Goal: Task Accomplishment & Management: Use online tool/utility

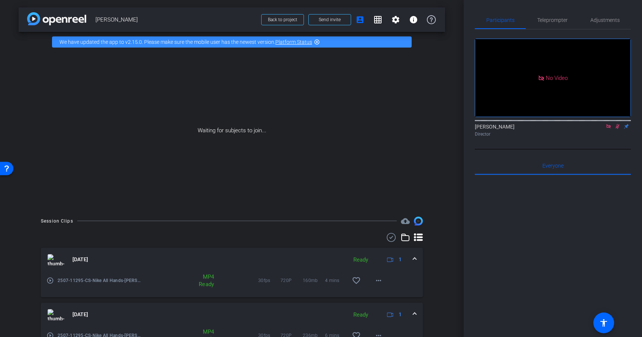
scroll to position [42, 0]
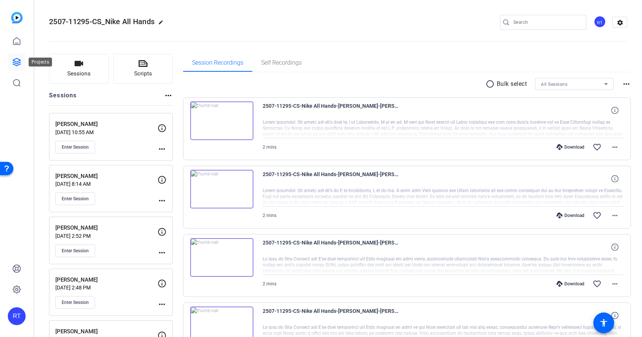
click at [14, 66] on icon at bounding box center [16, 62] width 9 height 9
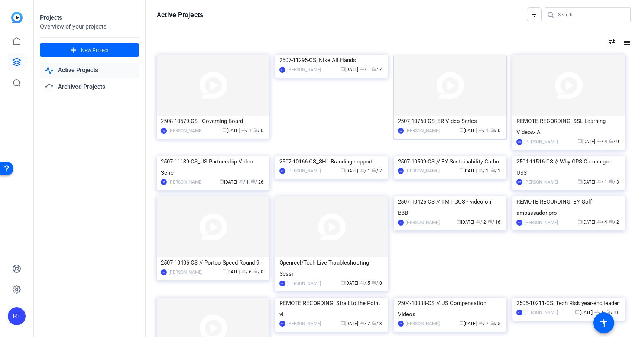
click at [436, 118] on div "2507-10760-CS_ER Video Series" at bounding box center [450, 121] width 104 height 11
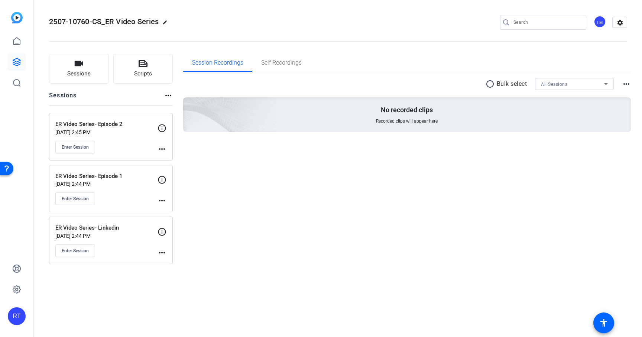
click at [163, 199] on mat-icon "more_horiz" at bounding box center [161, 200] width 9 height 9
click at [166, 211] on span "Edit Session" at bounding box center [180, 211] width 34 height 9
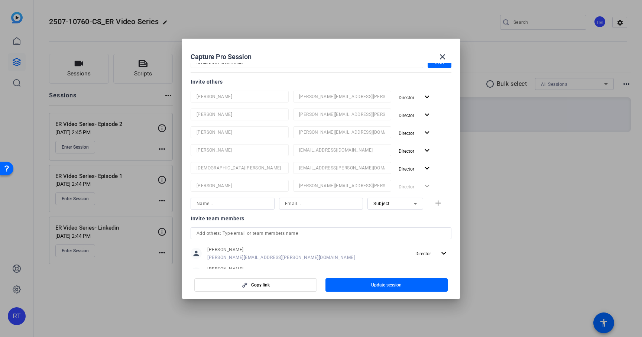
scroll to position [192, 0]
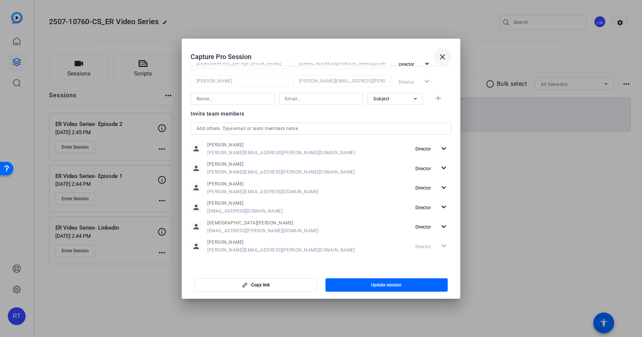
click at [441, 58] on mat-icon "close" at bounding box center [442, 56] width 9 height 9
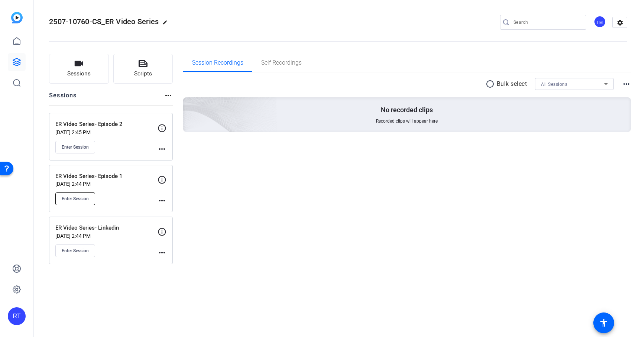
click at [84, 198] on span "Enter Session" at bounding box center [75, 199] width 27 height 6
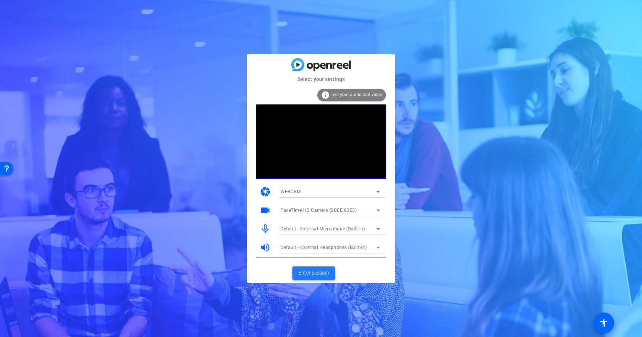
click at [306, 272] on span "Enter session" at bounding box center [313, 273] width 31 height 8
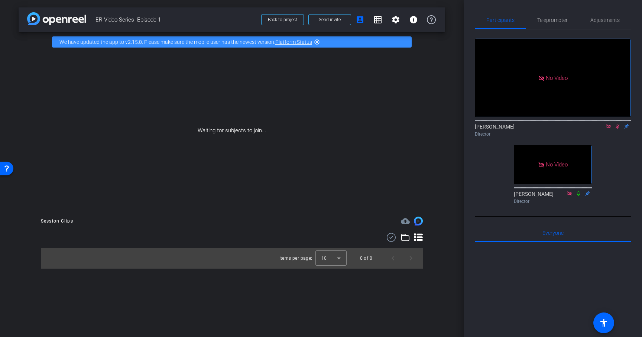
click at [616, 129] on icon at bounding box center [617, 126] width 6 height 5
click at [339, 17] on span "Send invite" at bounding box center [330, 20] width 22 height 6
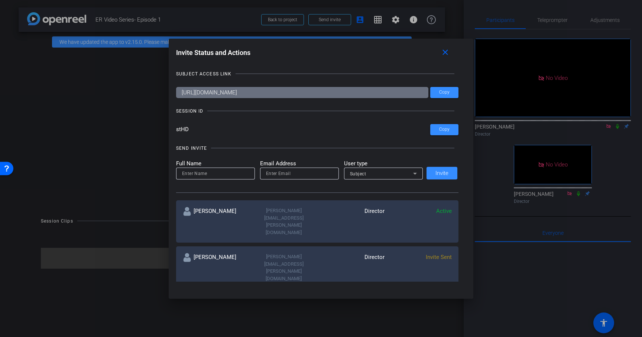
click at [225, 9] on div at bounding box center [321, 168] width 642 height 337
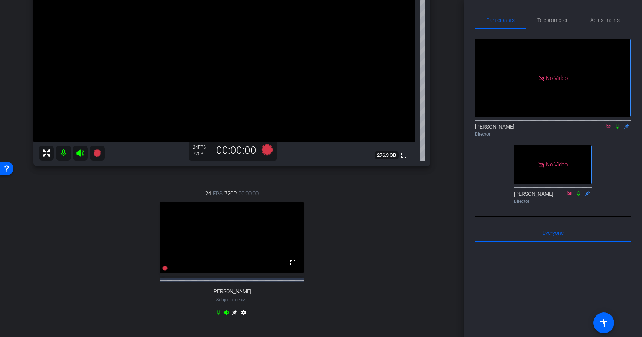
scroll to position [121, 0]
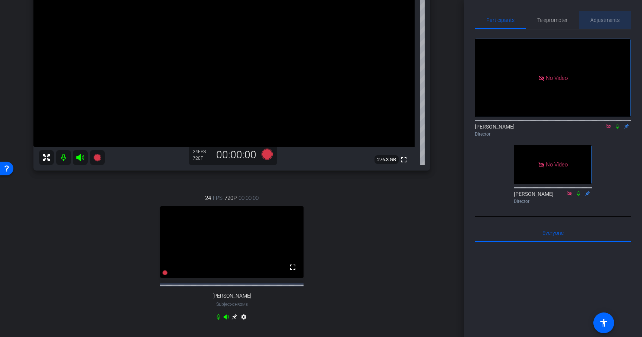
click at [595, 21] on span "Adjustments" at bounding box center [604, 19] width 29 height 5
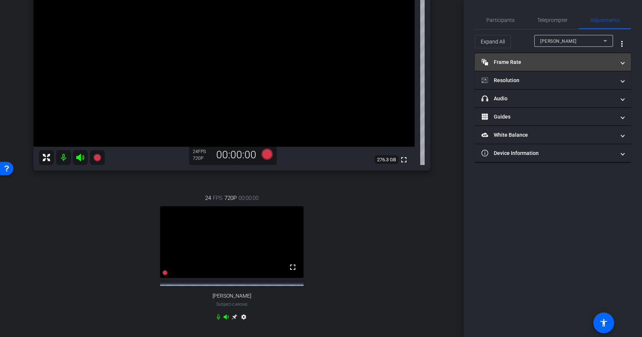
click at [543, 66] on mat-panel-title "Frame Rate Frame Rate" at bounding box center [548, 62] width 134 height 8
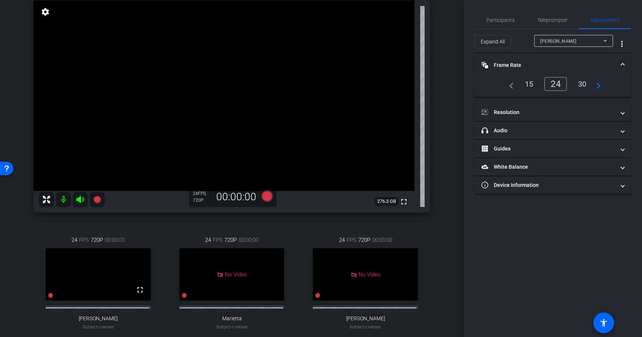
scroll to position [77, 0]
click at [581, 84] on div "30" at bounding box center [582, 84] width 20 height 13
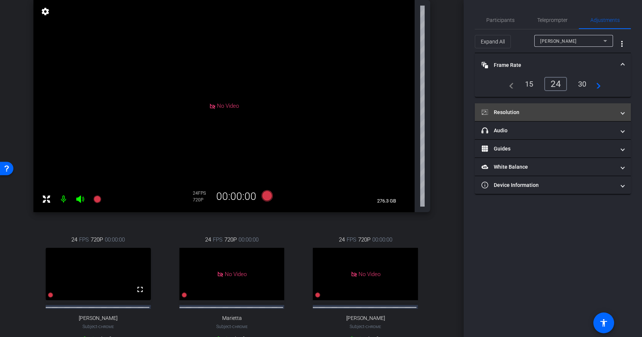
click at [531, 110] on mat-panel-title "Resolution" at bounding box center [548, 112] width 134 height 8
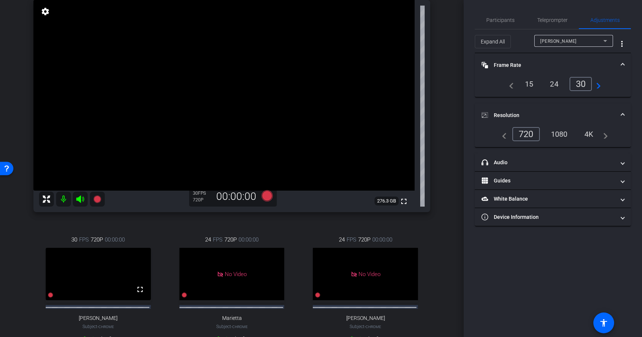
click at [560, 132] on div "1080" at bounding box center [559, 134] width 28 height 13
click at [565, 43] on span "Mallory Caldwell" at bounding box center [558, 41] width 36 height 5
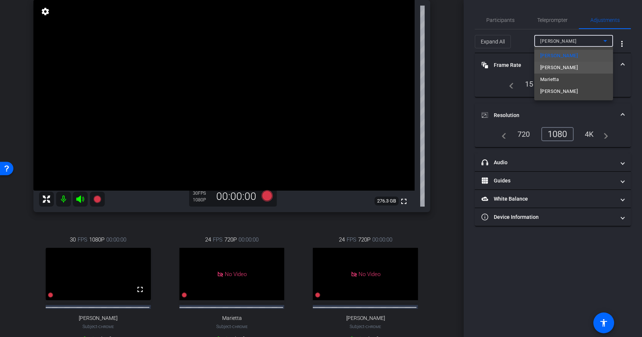
click at [564, 70] on span "Ashley Costa" at bounding box center [559, 67] width 38 height 9
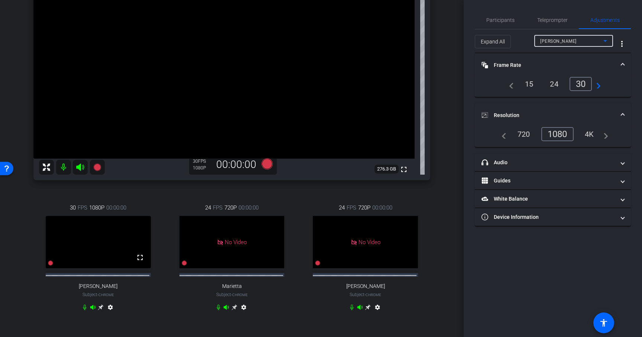
scroll to position [116, 0]
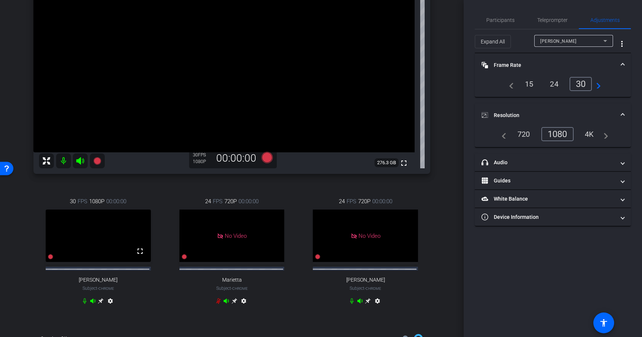
click at [101, 304] on icon at bounding box center [101, 301] width 6 height 6
click at [99, 304] on icon at bounding box center [101, 301] width 6 height 6
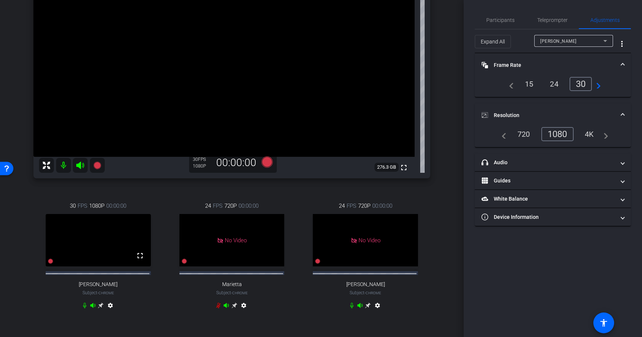
scroll to position [114, 0]
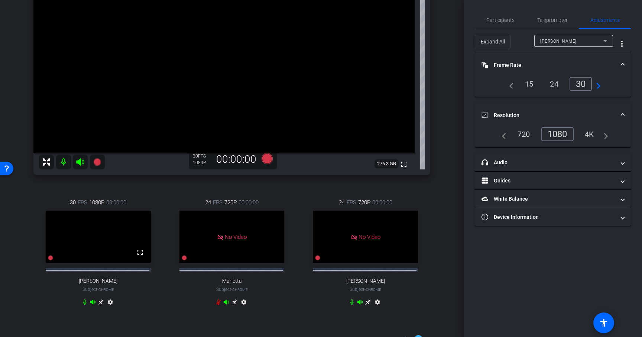
click at [437, 192] on div "Mallory Caldwell Chrome info ROOM ID: 516686466 fullscreen settings 276.3 GB 30…" at bounding box center [232, 133] width 426 height 390
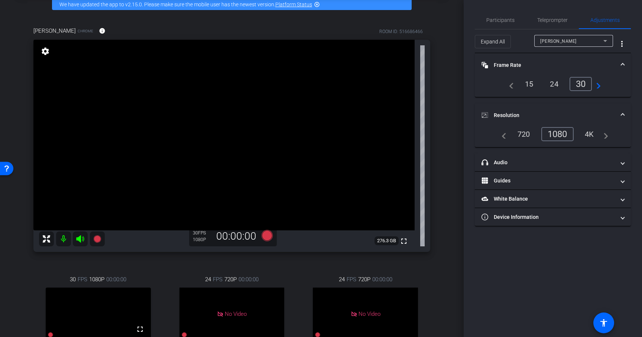
scroll to position [87, 0]
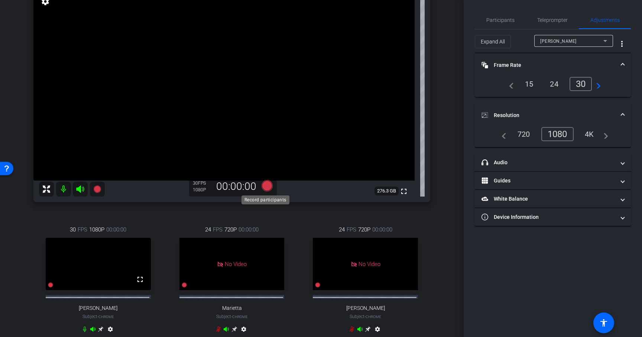
click at [264, 185] on icon at bounding box center [266, 185] width 11 height 11
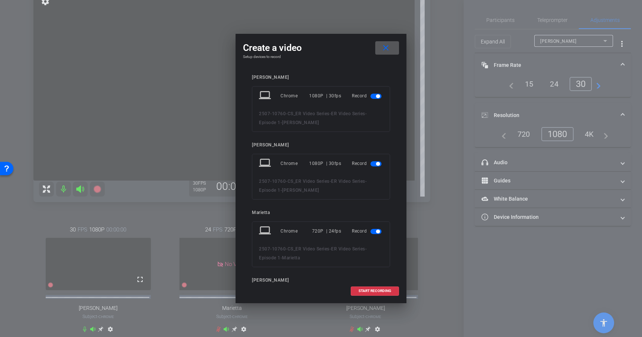
click at [373, 234] on span "button" at bounding box center [375, 231] width 11 height 5
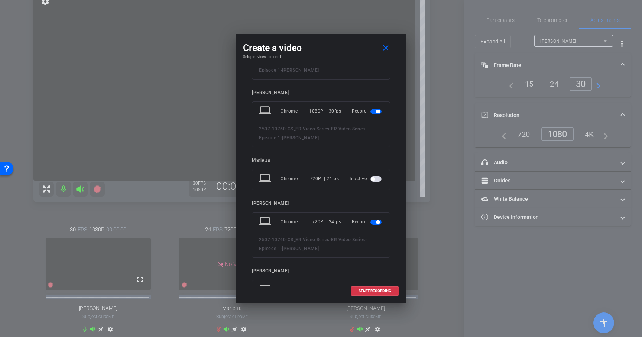
scroll to position [69, 0]
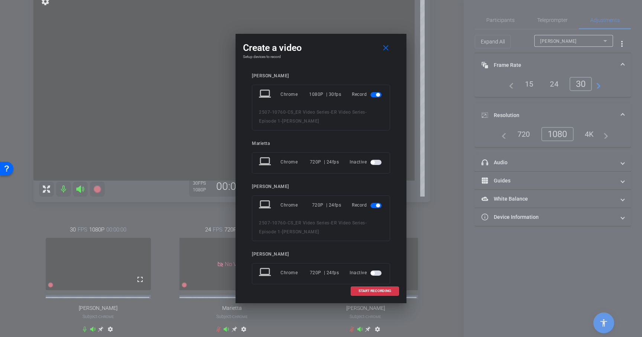
click at [376, 204] on span "button" at bounding box center [378, 206] width 4 height 4
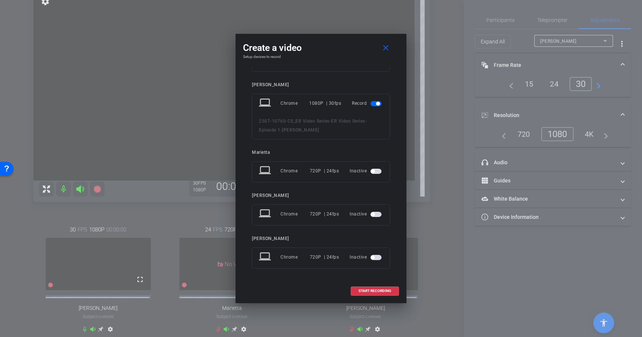
scroll to position [60, 0]
click at [376, 292] on span "START RECORDING" at bounding box center [374, 291] width 33 height 4
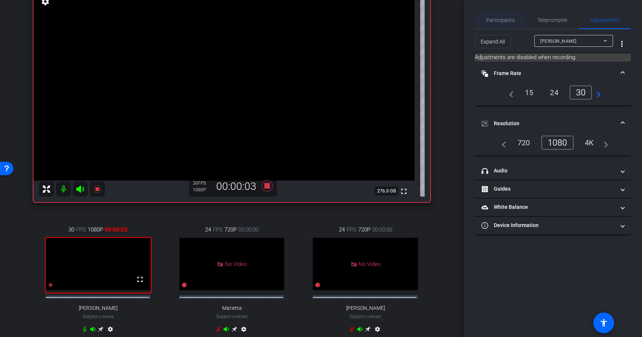
click at [508, 20] on span "Participants" at bounding box center [500, 19] width 28 height 5
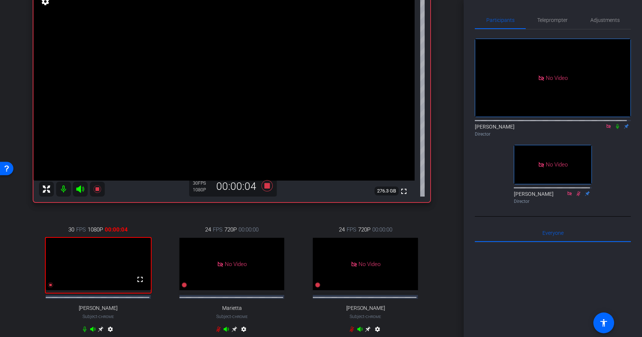
click at [614, 124] on icon at bounding box center [617, 126] width 6 height 5
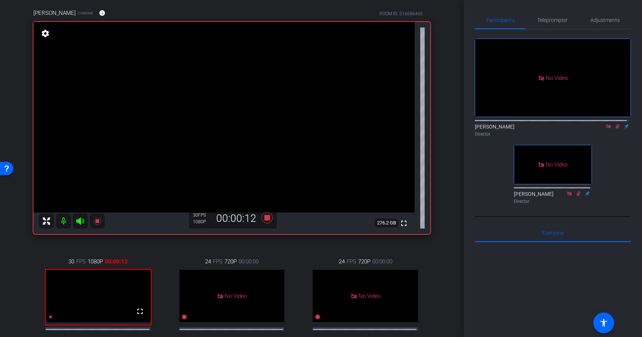
scroll to position [46, 0]
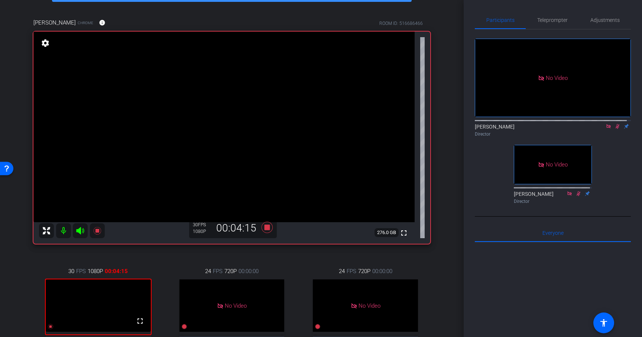
click at [614, 124] on icon at bounding box center [617, 126] width 6 height 5
click at [265, 226] on icon at bounding box center [266, 227] width 11 height 11
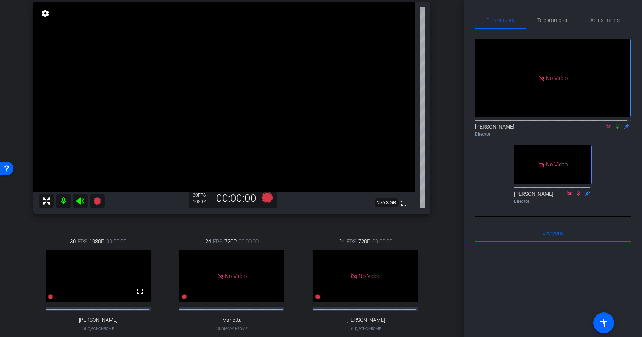
scroll to position [187, 0]
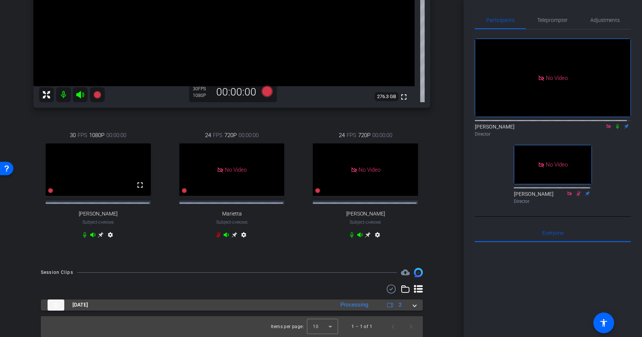
click at [413, 305] on mat-expansion-panel-header "Aug 14, 2025 Processing 2" at bounding box center [232, 304] width 382 height 11
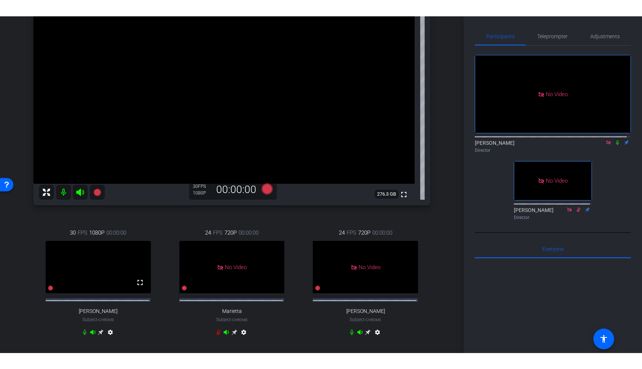
scroll to position [104, 0]
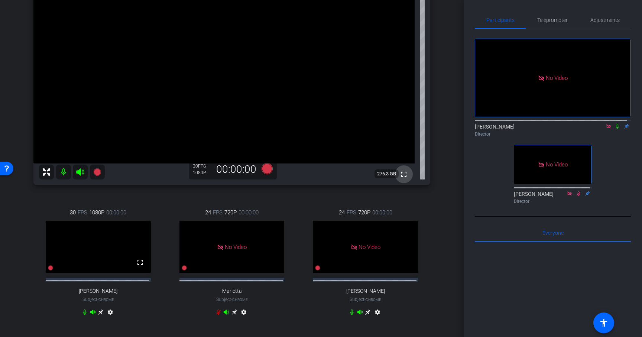
click at [401, 173] on mat-icon "fullscreen" at bounding box center [403, 174] width 9 height 9
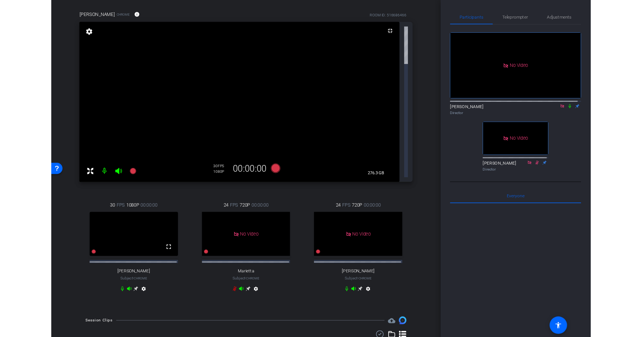
scroll to position [19, 0]
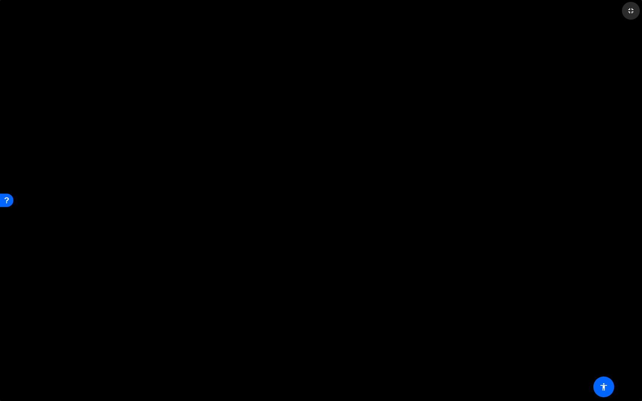
click at [629, 10] on mat-icon "fullscreen_exit" at bounding box center [630, 10] width 9 height 9
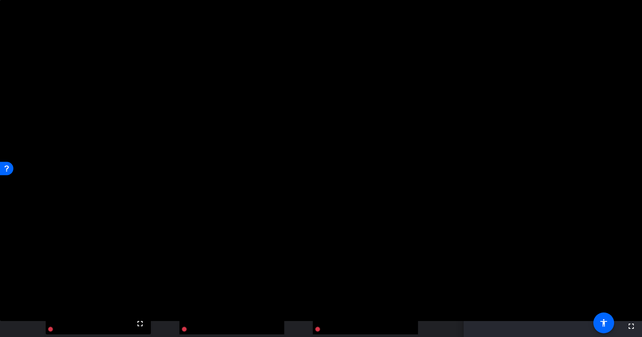
scroll to position [45, 0]
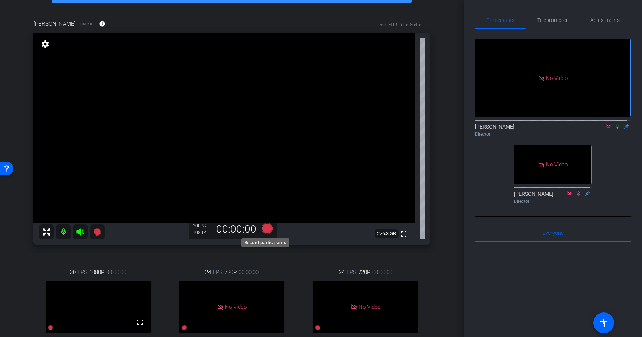
click at [265, 228] on icon at bounding box center [266, 228] width 11 height 11
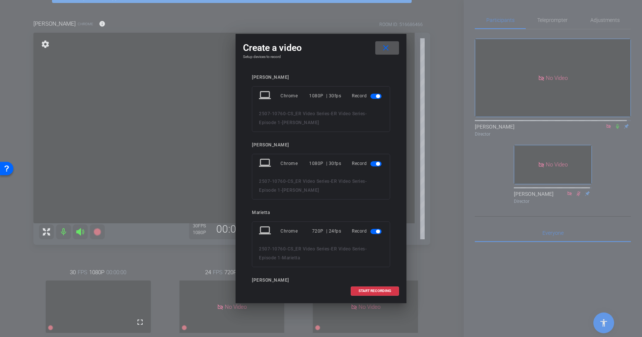
click at [371, 232] on span "button" at bounding box center [375, 231] width 11 height 5
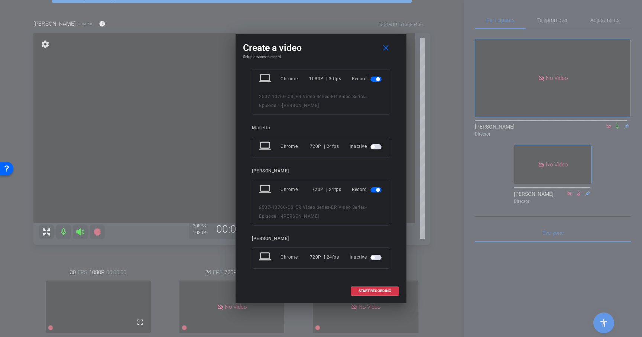
click at [376, 191] on span "button" at bounding box center [378, 190] width 4 height 4
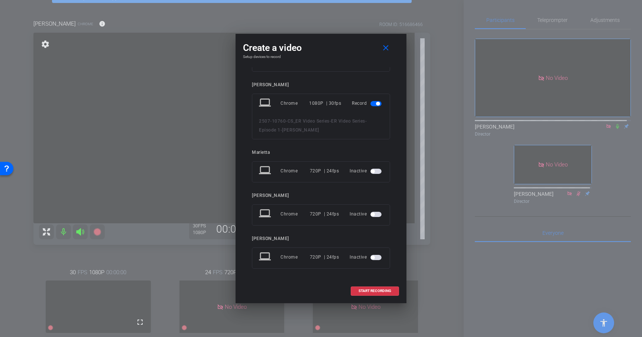
scroll to position [60, 0]
click at [372, 291] on span "START RECORDING" at bounding box center [374, 291] width 33 height 4
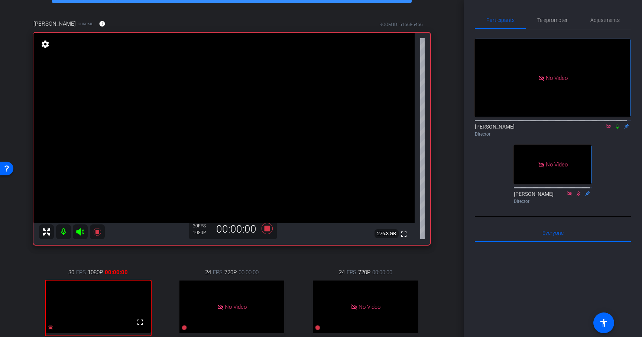
click at [614, 124] on icon at bounding box center [617, 126] width 6 height 5
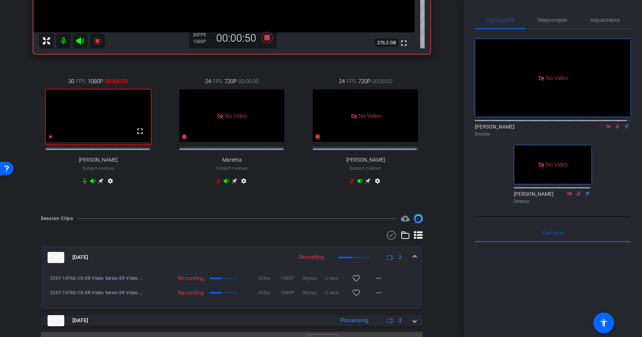
scroll to position [253, 0]
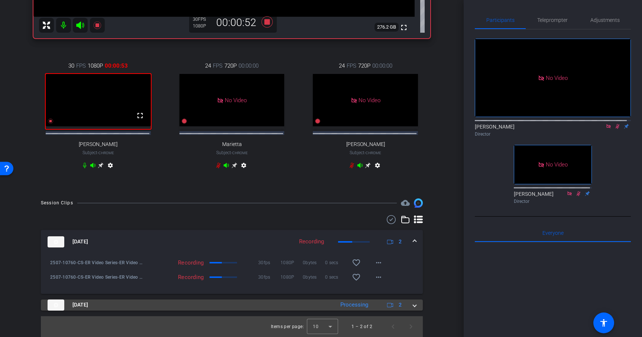
click at [413, 309] on span at bounding box center [414, 305] width 3 height 8
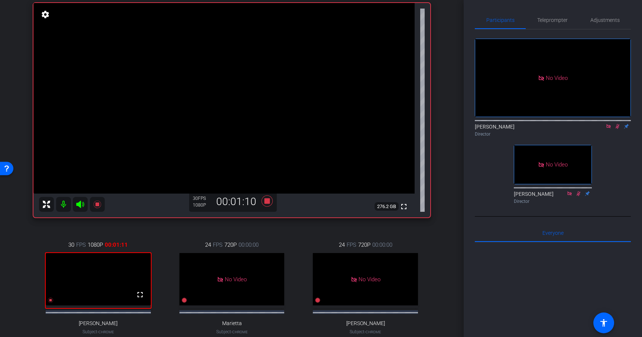
scroll to position [72, 0]
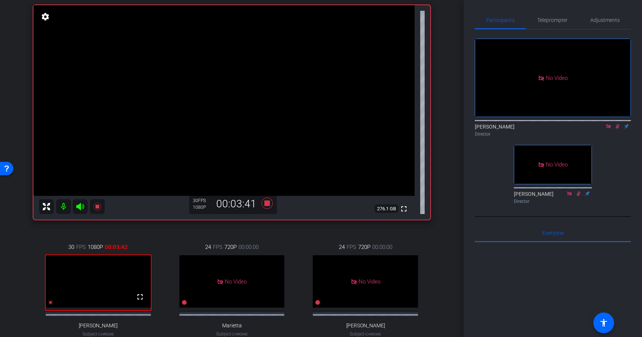
click at [617, 124] on icon at bounding box center [617, 126] width 6 height 5
click at [267, 203] on icon at bounding box center [266, 203] width 11 height 11
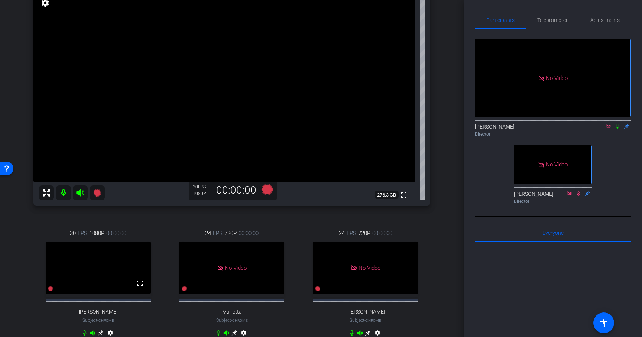
scroll to position [82, 0]
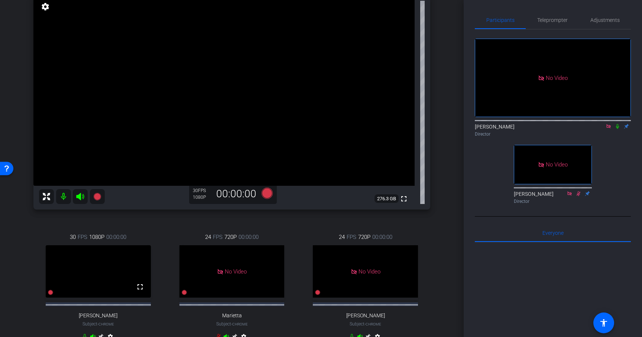
click at [174, 221] on div "24 FPS 720P 00:00:00 No Video Marietta Subject - Chrome settings" at bounding box center [232, 288] width 130 height 134
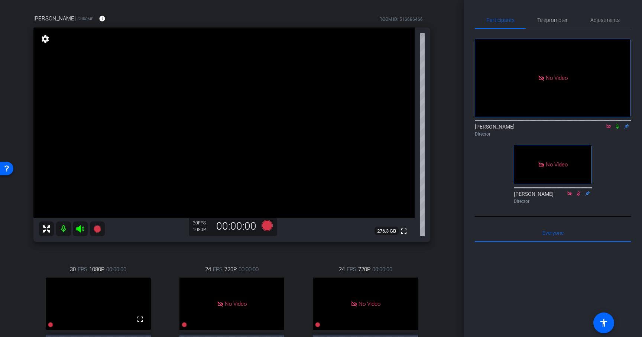
scroll to position [49, 0]
click at [191, 256] on div "24 FPS 720P 00:00:00 No Video Marietta Subject - Chrome settings" at bounding box center [232, 320] width 130 height 134
click at [265, 225] on icon at bounding box center [266, 225] width 11 height 11
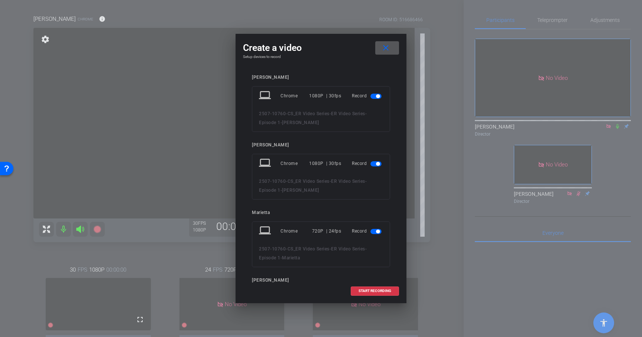
click at [378, 232] on span "button" at bounding box center [378, 232] width 4 height 4
click at [378, 273] on span "button" at bounding box center [378, 275] width 4 height 4
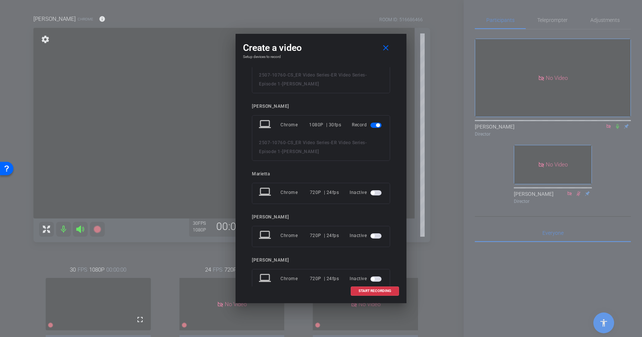
scroll to position [60, 0]
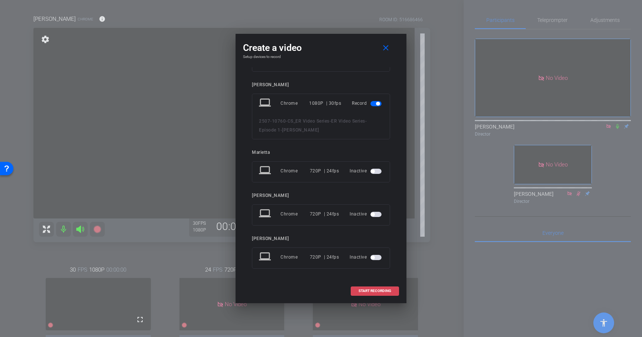
click at [381, 289] on span "START RECORDING" at bounding box center [374, 291] width 33 height 4
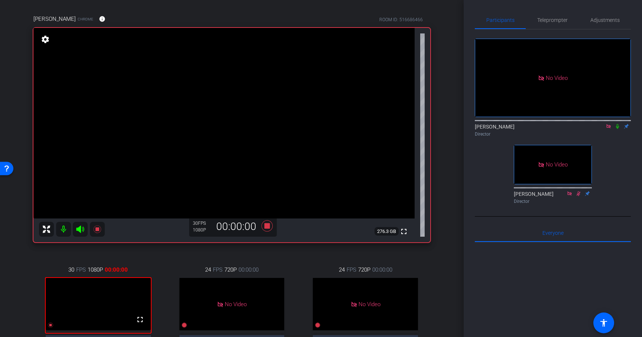
click at [617, 124] on icon at bounding box center [617, 126] width 6 height 5
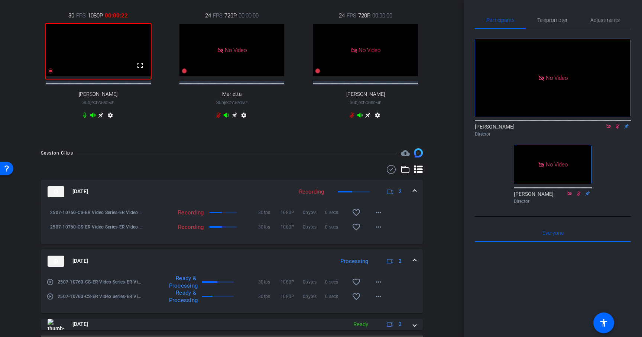
scroll to position [329, 0]
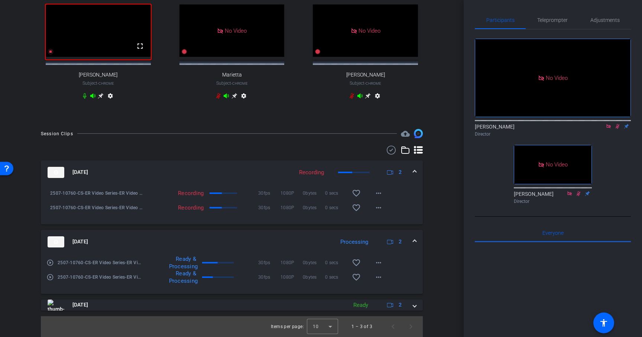
click at [413, 240] on span at bounding box center [414, 242] width 3 height 8
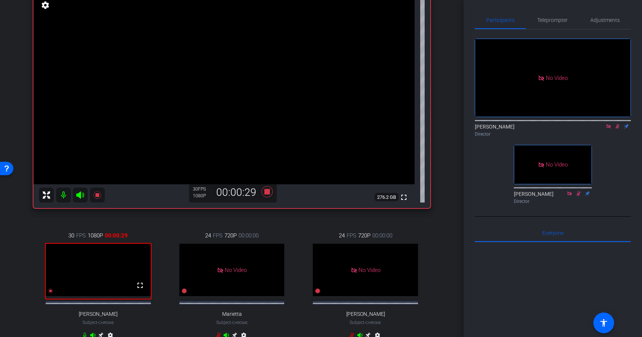
scroll to position [84, 0]
click at [616, 124] on icon at bounding box center [617, 126] width 4 height 5
click at [266, 191] on icon at bounding box center [266, 190] width 11 height 11
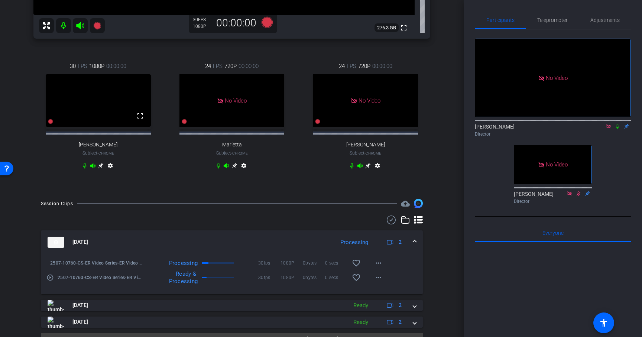
scroll to position [276, 0]
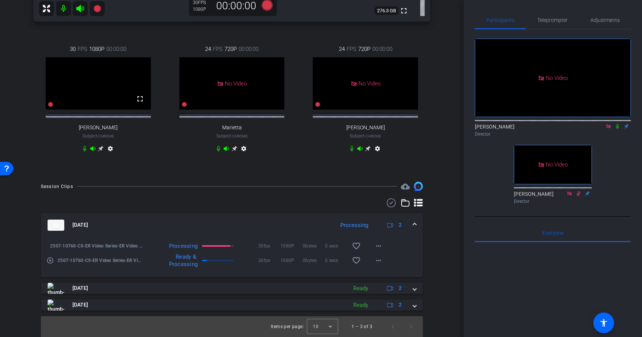
click at [415, 223] on span at bounding box center [414, 225] width 3 height 8
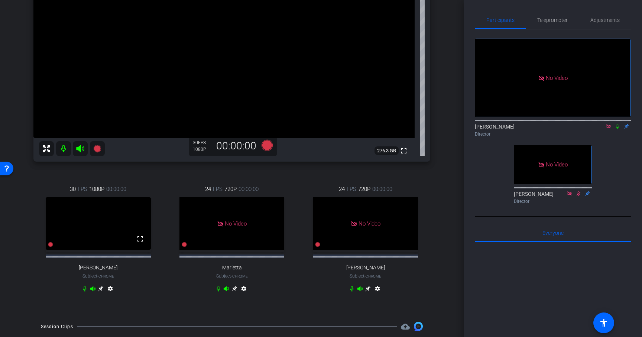
scroll to position [124, 0]
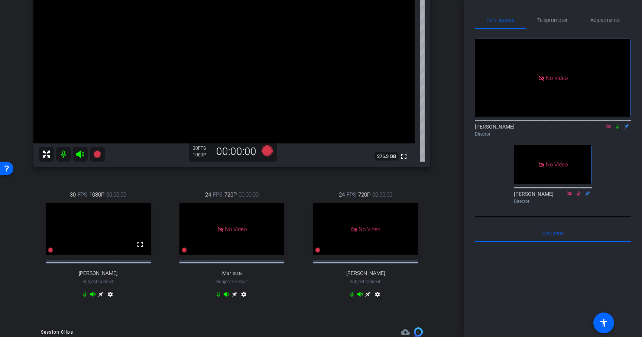
click at [219, 297] on icon at bounding box center [218, 294] width 6 height 6
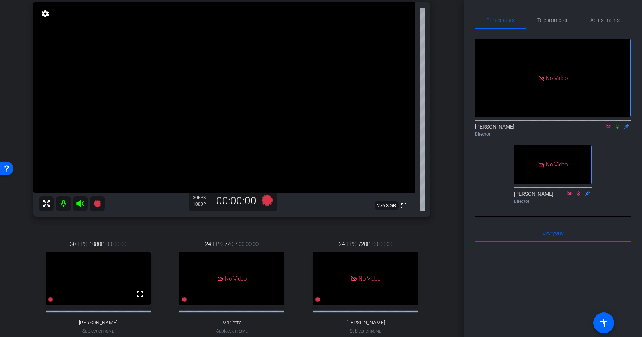
scroll to position [78, 0]
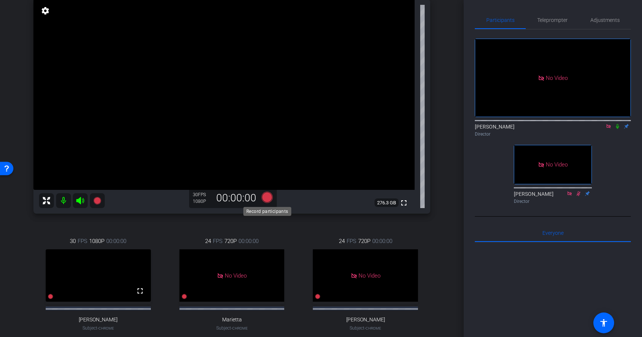
click at [269, 199] on icon at bounding box center [266, 197] width 11 height 11
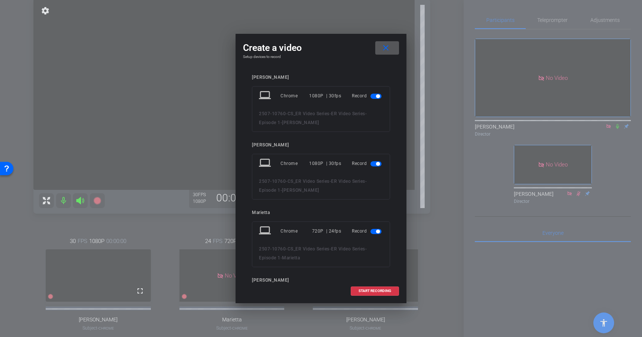
click at [374, 231] on span "button" at bounding box center [375, 231] width 11 height 5
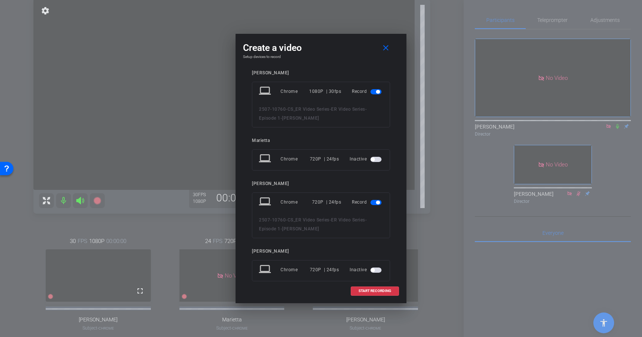
click at [377, 204] on span "button" at bounding box center [378, 203] width 4 height 4
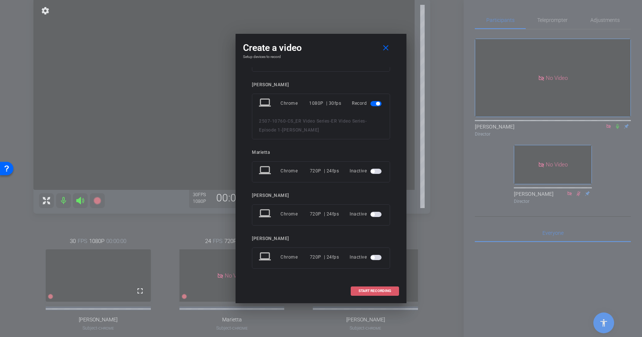
click at [379, 289] on span "START RECORDING" at bounding box center [374, 291] width 33 height 4
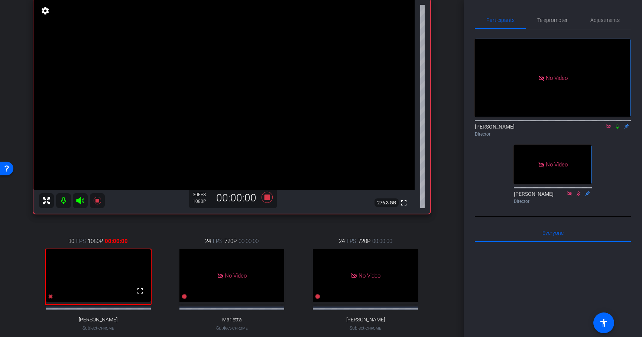
click at [617, 124] on icon at bounding box center [617, 126] width 3 height 5
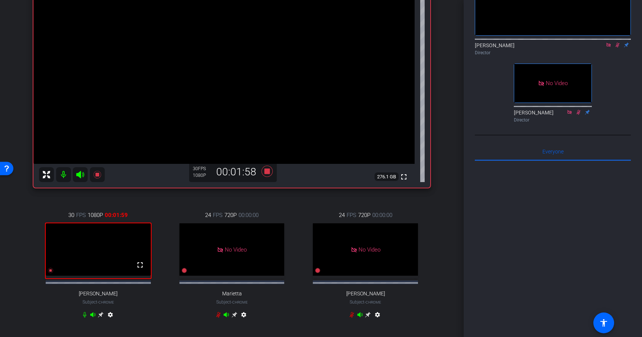
scroll to position [104, 0]
click at [267, 171] on icon at bounding box center [266, 171] width 11 height 11
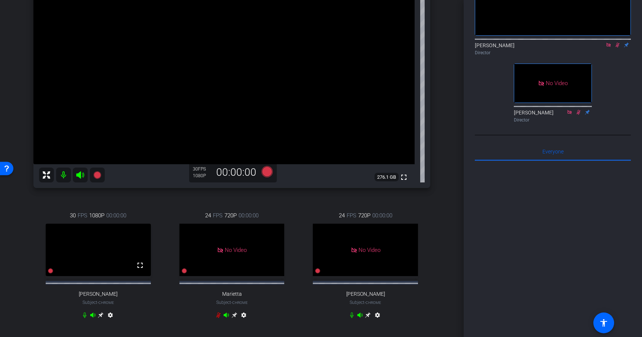
click at [165, 209] on div "30 FPS 1080P 00:00:00 fullscreen Ashley Costa Subject - Chrome settings 24 FPS …" at bounding box center [231, 266] width 397 height 134
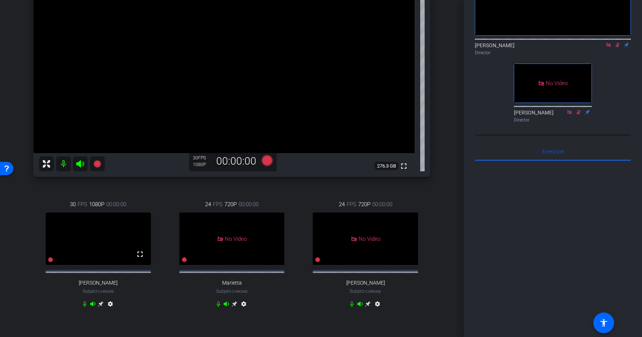
scroll to position [100, 0]
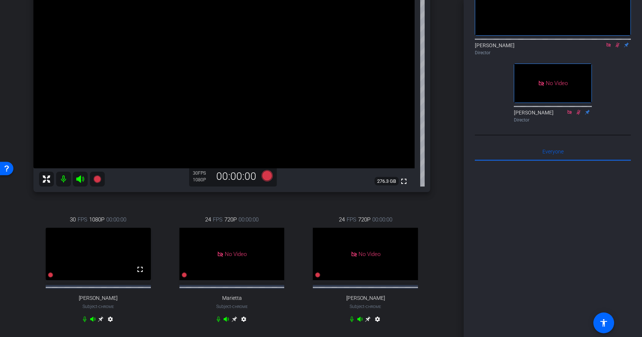
click at [292, 217] on div "24 FPS 720P 00:00:00 No Video Marietta Subject - Chrome settings" at bounding box center [232, 270] width 130 height 134
click at [618, 43] on icon at bounding box center [617, 45] width 4 height 5
click at [269, 204] on div "24 FPS 720P 00:00:00 No Video Marietta Subject - Chrome settings" at bounding box center [232, 270] width 130 height 134
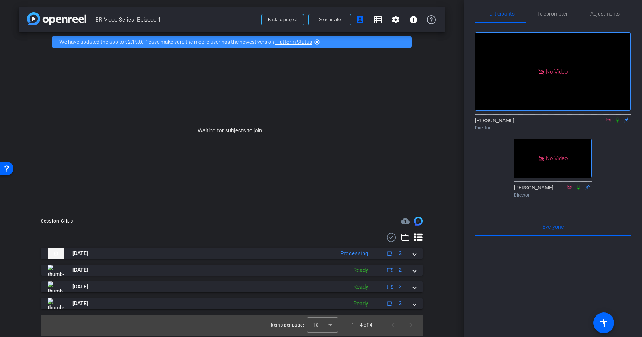
scroll to position [0, 0]
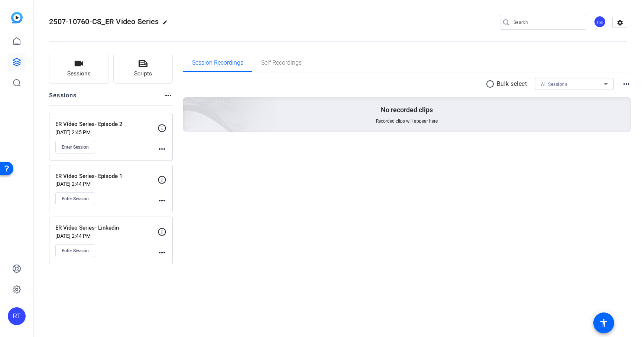
click at [15, 64] on icon at bounding box center [16, 62] width 9 height 9
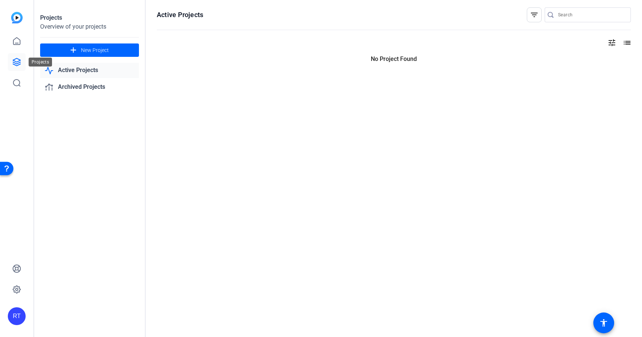
click at [15, 64] on icon at bounding box center [16, 62] width 9 height 9
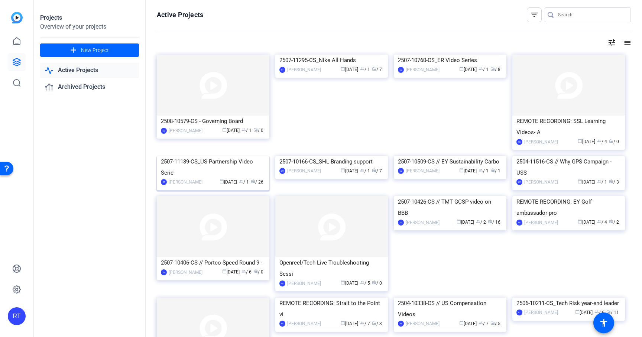
click at [219, 178] on div "2507-11139-CS_US Partnership Video Serie" at bounding box center [213, 167] width 104 height 22
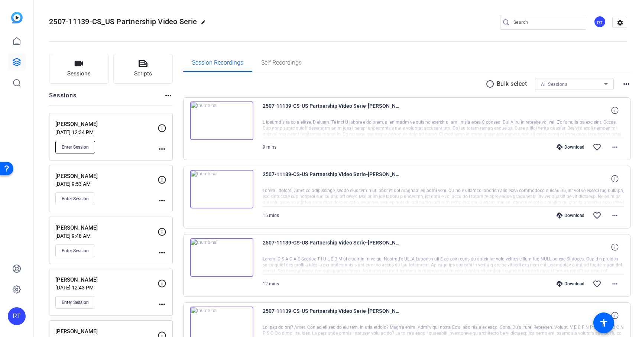
click at [78, 148] on span "Enter Session" at bounding box center [75, 147] width 27 height 6
click at [0, 0] on mat-sidenav-container "RT 2507-11139-CS_US Partnership Video Serie edit RT settings Sessions Scripts S…" at bounding box center [321, 168] width 642 height 337
click at [16, 62] on icon at bounding box center [16, 61] width 7 height 7
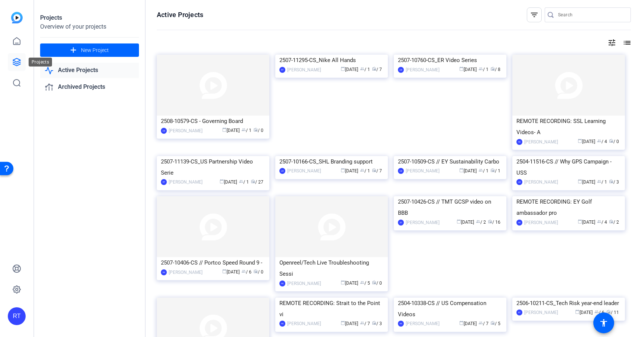
click at [16, 60] on icon at bounding box center [16, 62] width 9 height 9
click at [17, 61] on icon at bounding box center [16, 62] width 9 height 9
click at [309, 66] on div "2507-11295-CS_Nike All Hands" at bounding box center [331, 60] width 104 height 11
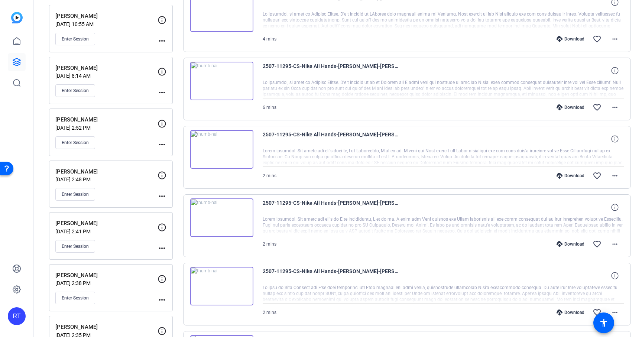
scroll to position [111, 0]
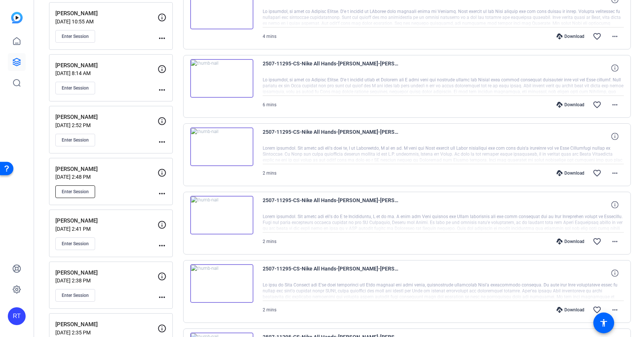
click at [78, 192] on span "Enter Session" at bounding box center [75, 192] width 27 height 6
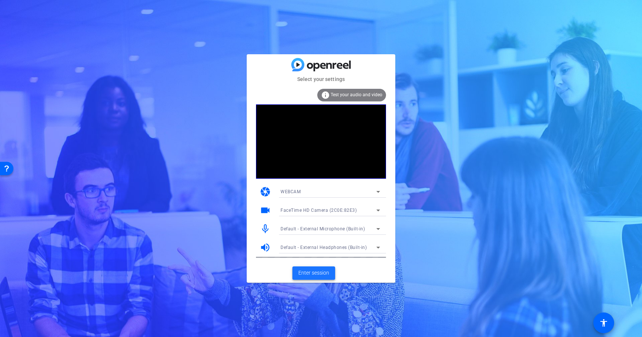
click at [311, 273] on span "Enter session" at bounding box center [313, 273] width 31 height 8
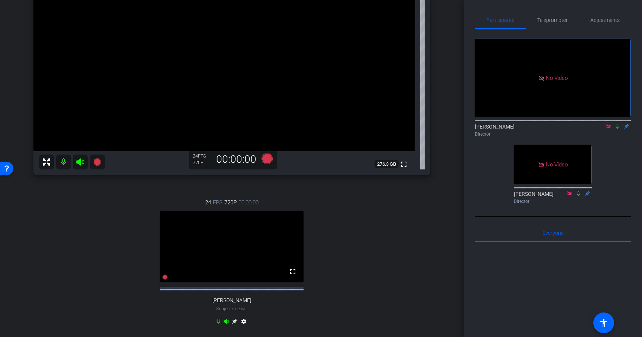
scroll to position [117, 0]
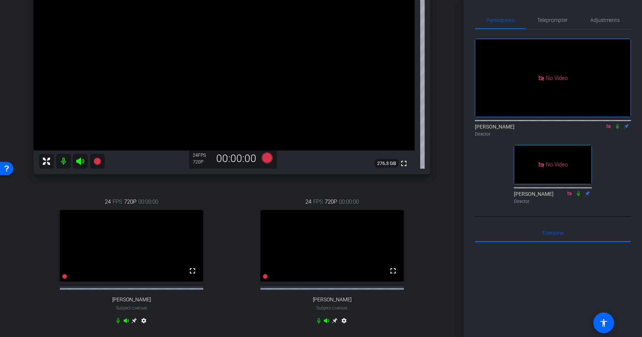
click at [137, 323] on icon at bounding box center [134, 321] width 6 height 6
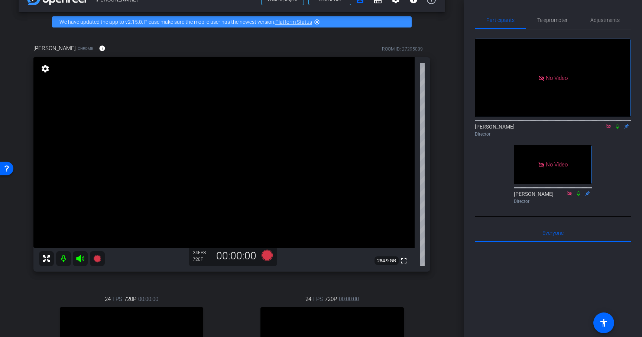
scroll to position [0, 0]
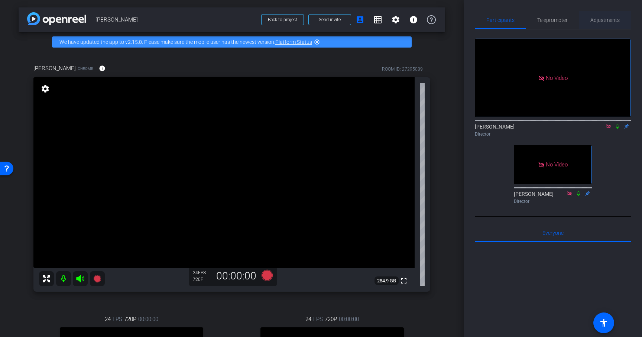
click at [599, 22] on span "Adjustments" at bounding box center [604, 19] width 29 height 5
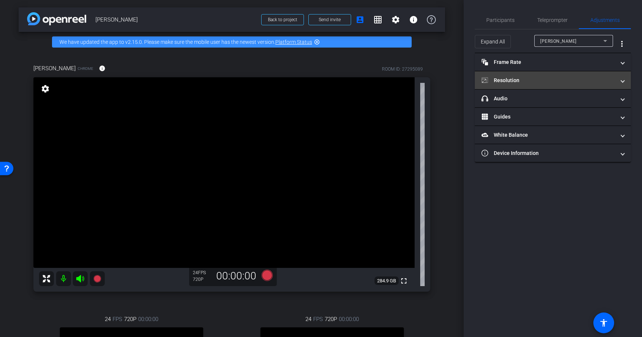
click at [518, 81] on mat-panel-title "Resolution" at bounding box center [548, 81] width 134 height 8
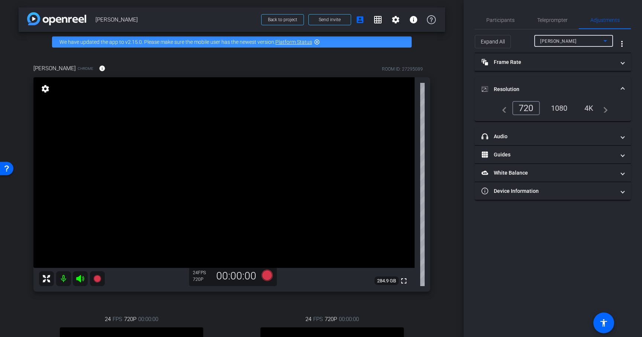
click at [576, 39] on div "Steve" at bounding box center [571, 40] width 63 height 9
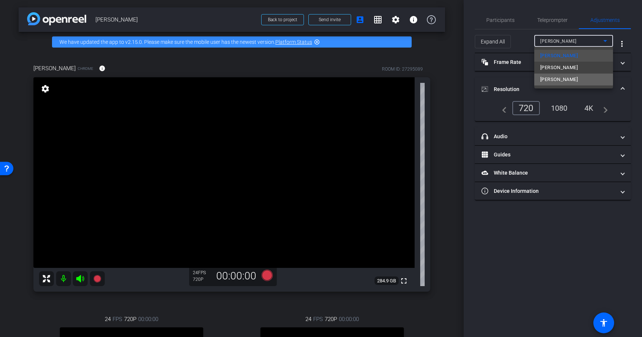
click at [566, 79] on mat-option "Ryan Berry" at bounding box center [573, 80] width 79 height 12
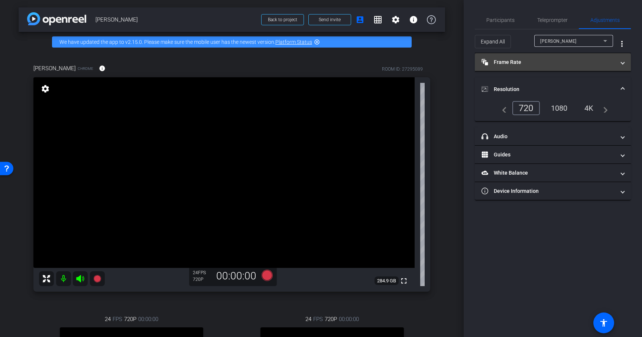
click at [554, 59] on mat-panel-title "Frame Rate Frame Rate" at bounding box center [548, 62] width 134 height 8
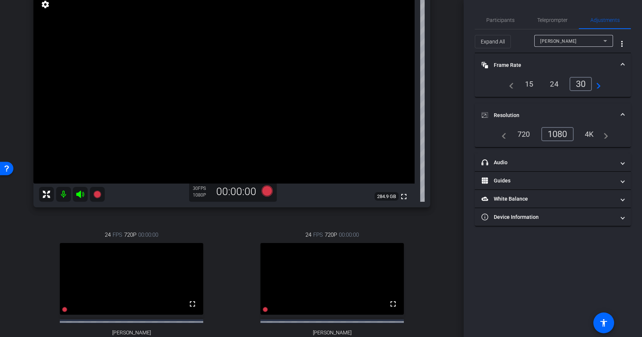
scroll to position [85, 0]
click at [500, 22] on span "Participants" at bounding box center [500, 19] width 28 height 5
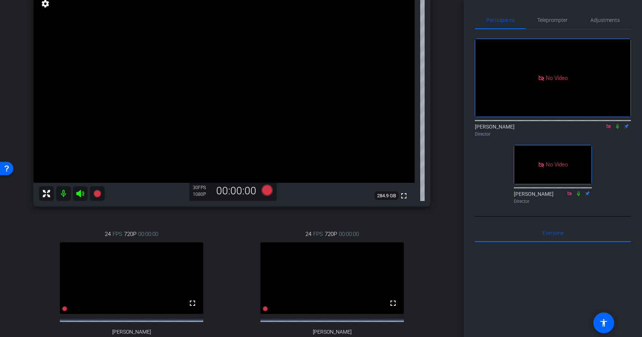
click at [616, 124] on icon at bounding box center [617, 126] width 6 height 5
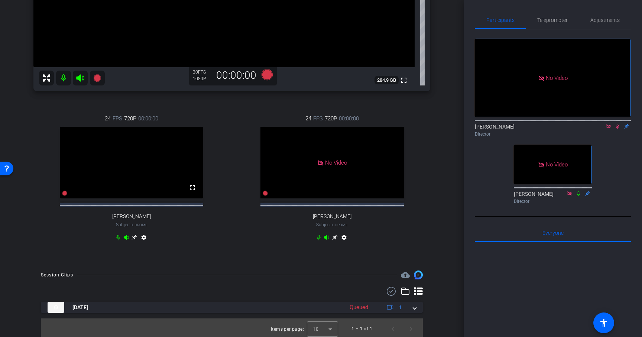
scroll to position [209, 0]
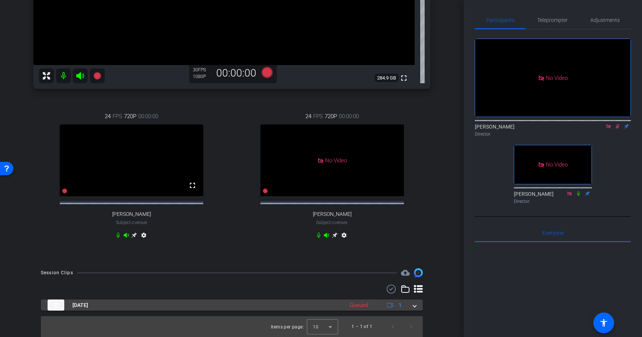
click at [414, 306] on span at bounding box center [414, 305] width 3 height 8
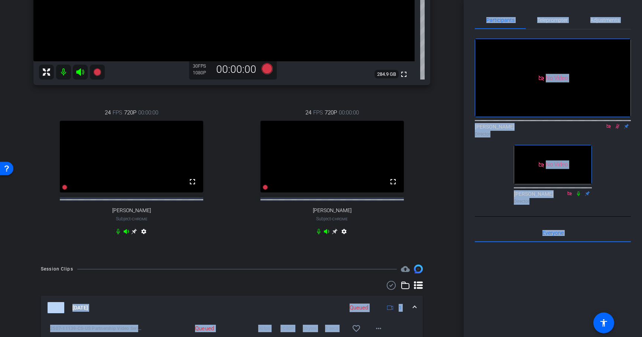
scroll to position [248, 0]
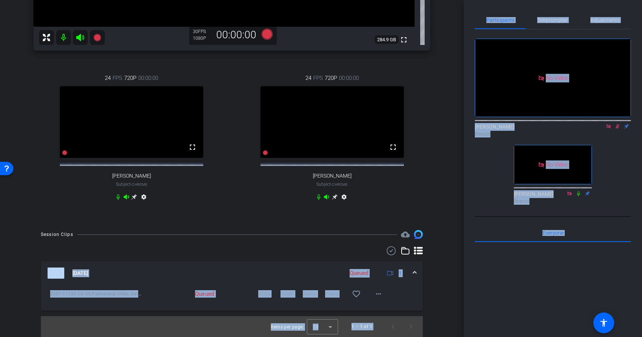
drag, startPoint x: 450, startPoint y: 297, endPoint x: 449, endPoint y: 368, distance: 71.3
click at [449, 336] on html "Accessibility Screen-Reader Guide, Feedback, and Issue Reporting | New window m…" at bounding box center [321, 168] width 642 height 337
click at [449, 303] on div "arrow_back Ryan Berry Back to project Send invite account_box grid_on settings …" at bounding box center [231, 168] width 463 height 337
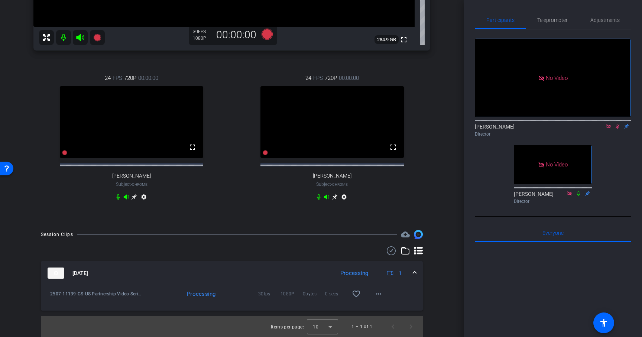
click at [616, 124] on icon at bounding box center [617, 126] width 6 height 5
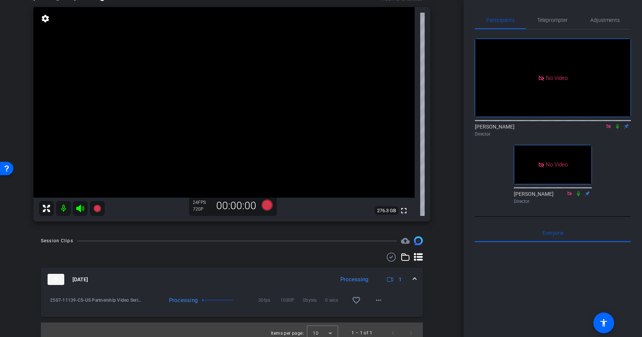
scroll to position [0, 0]
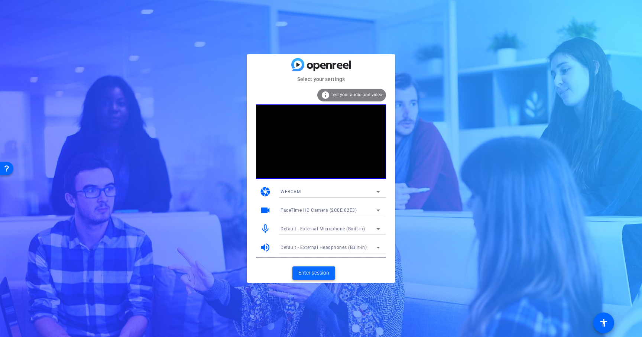
click at [318, 271] on span "Enter session" at bounding box center [313, 273] width 31 height 8
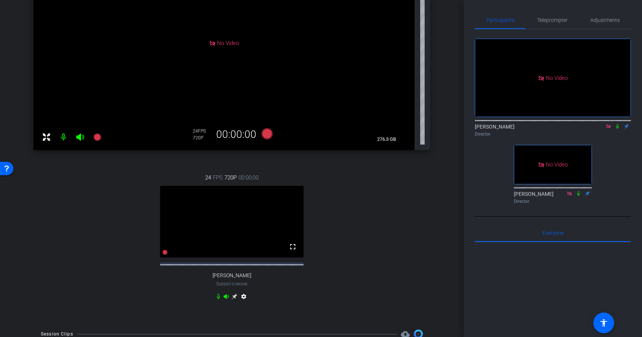
scroll to position [143, 0]
click at [234, 298] on icon at bounding box center [234, 296] width 6 height 6
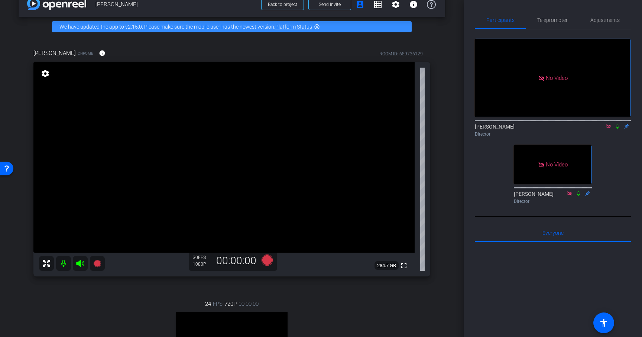
scroll to position [16, 0]
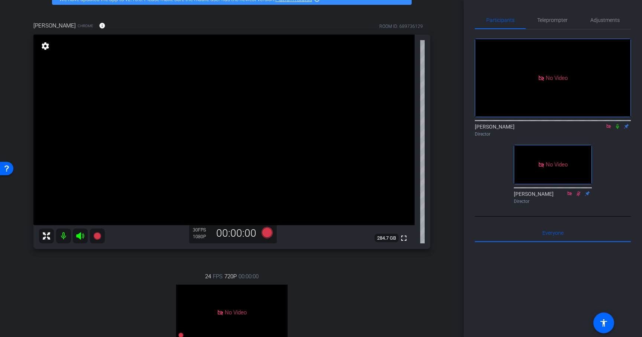
scroll to position [40, 0]
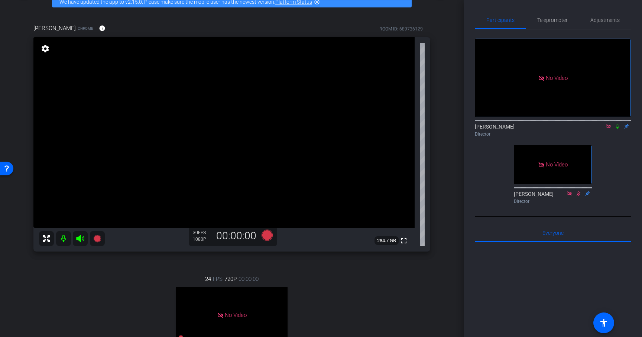
click at [98, 267] on div "24 FPS 720P 00:00:00 No Video sarah Subject - Chrome settings" at bounding box center [231, 331] width 397 height 137
click at [108, 257] on div "Parisa Salkhordeh Chrome info ROOM ID: 689736129 fullscreen settings 284.7 GB 3…" at bounding box center [232, 210] width 426 height 396
click at [97, 238] on icon at bounding box center [96, 238] width 7 height 7
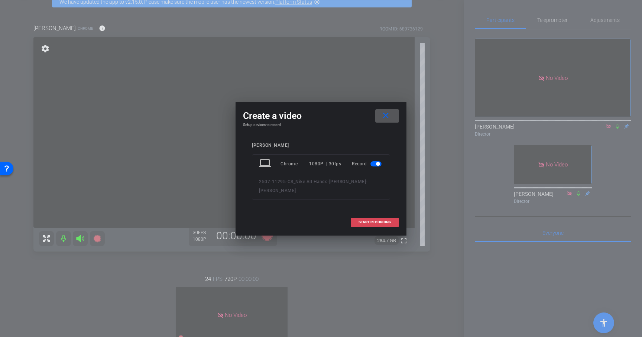
click at [380, 222] on span "START RECORDING" at bounding box center [374, 222] width 33 height 4
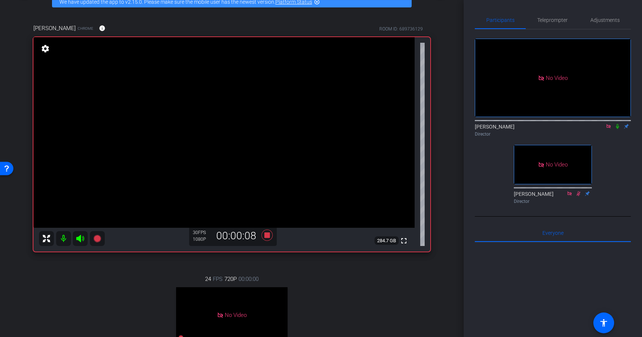
click at [616, 129] on icon at bounding box center [617, 126] width 3 height 5
click at [616, 129] on icon at bounding box center [617, 126] width 6 height 5
click at [618, 129] on icon at bounding box center [617, 126] width 4 height 5
click at [618, 129] on icon at bounding box center [617, 126] width 3 height 5
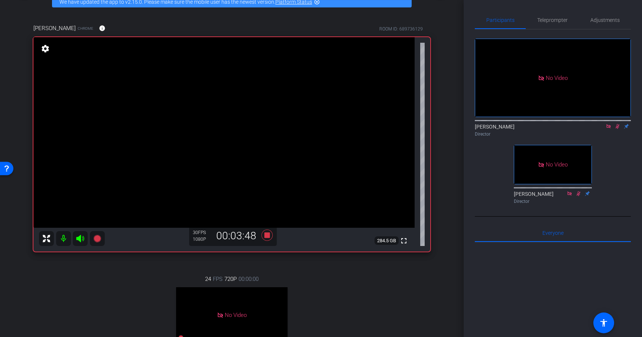
click at [619, 129] on icon at bounding box center [617, 126] width 6 height 5
click at [267, 235] on icon at bounding box center [266, 235] width 11 height 11
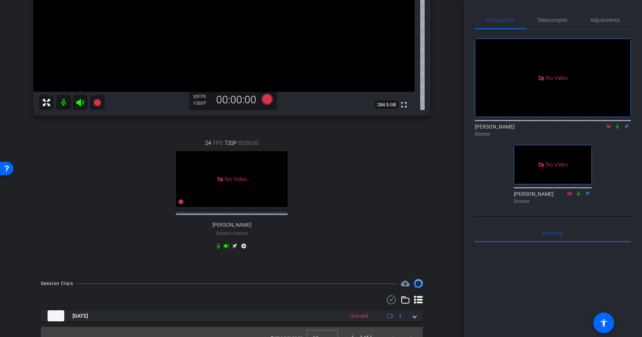
scroll to position [187, 0]
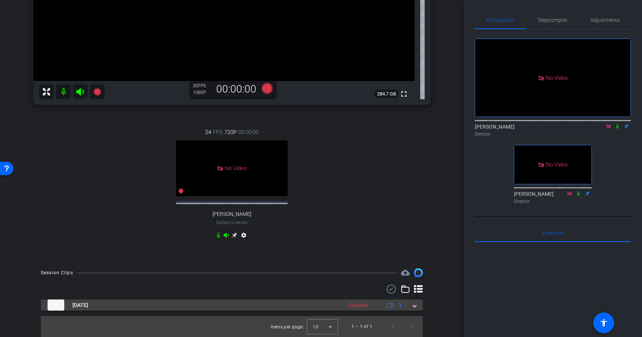
click at [416, 305] on span at bounding box center [414, 305] width 3 height 8
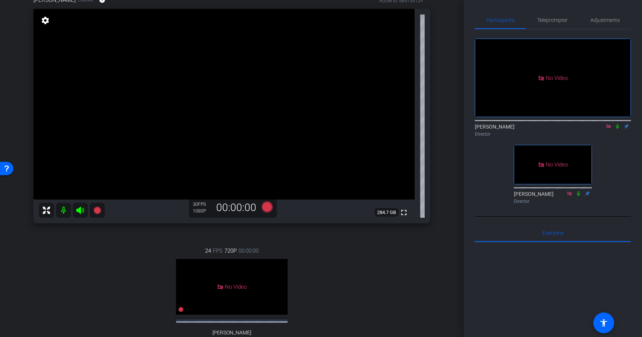
scroll to position [71, 0]
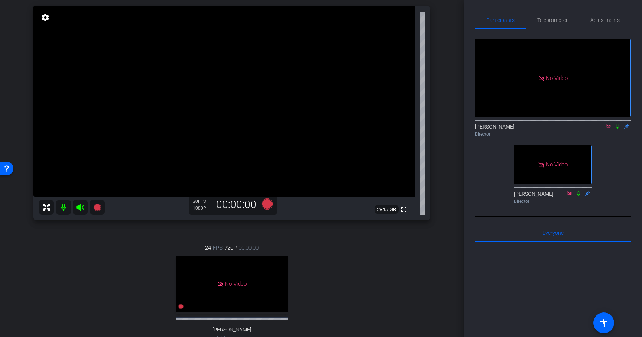
click at [97, 235] on div "24 FPS 720P 00:00:00 No Video sarah Subject - Chrome settings" at bounding box center [231, 299] width 397 height 137
click at [98, 207] on icon at bounding box center [96, 207] width 7 height 7
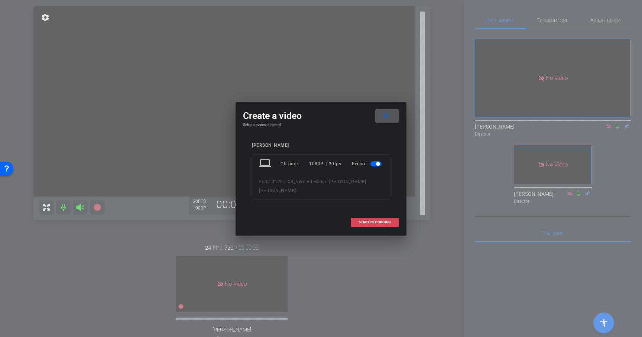
click at [374, 220] on span "START RECORDING" at bounding box center [374, 222] width 33 height 4
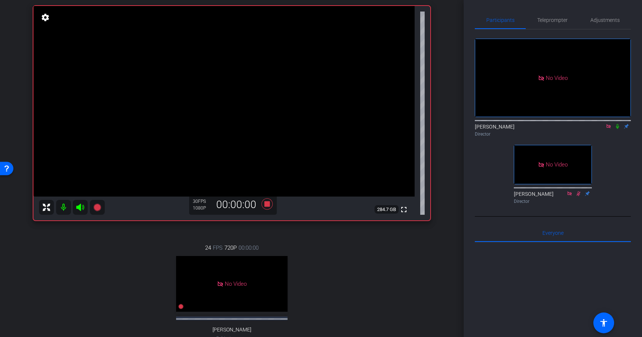
click at [616, 129] on icon at bounding box center [617, 126] width 3 height 5
click at [267, 205] on icon at bounding box center [266, 203] width 11 height 11
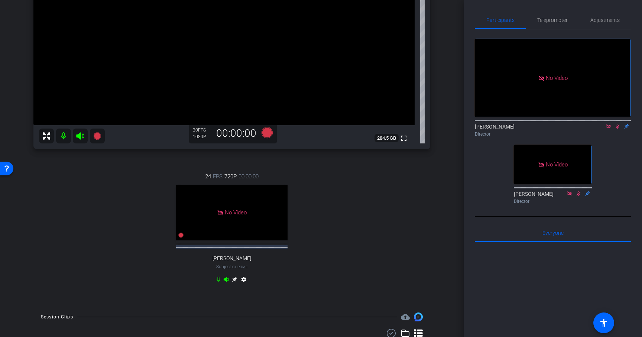
scroll to position [242, 0]
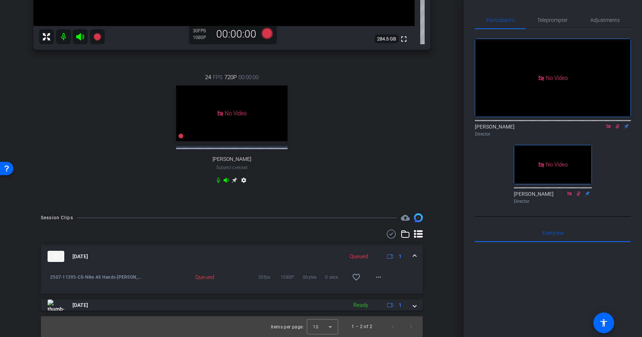
click at [414, 255] on span at bounding box center [414, 257] width 3 height 8
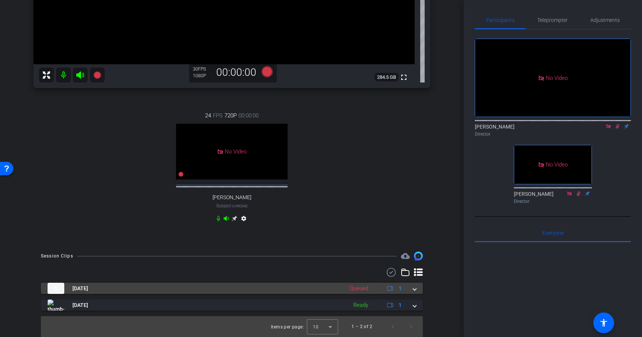
scroll to position [204, 0]
click at [413, 292] on span at bounding box center [414, 288] width 3 height 8
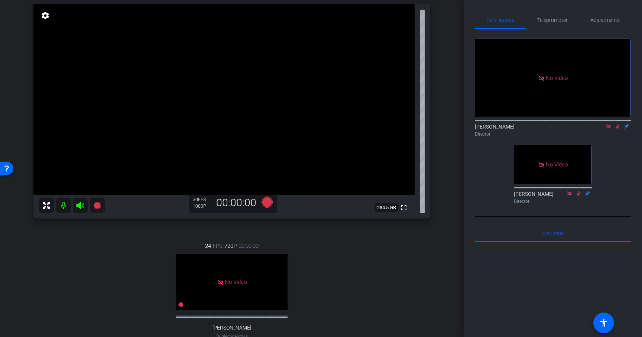
scroll to position [84, 0]
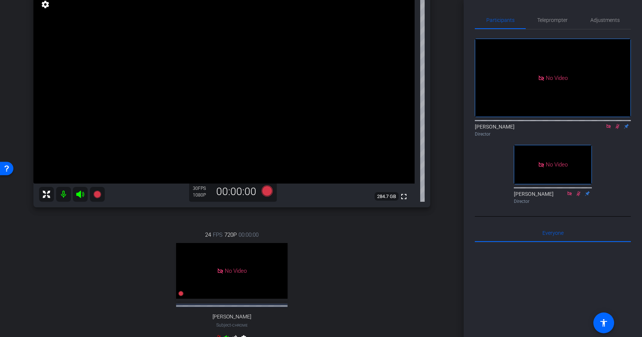
click at [618, 129] on icon at bounding box center [617, 126] width 6 height 5
click at [98, 193] on icon at bounding box center [96, 194] width 7 height 7
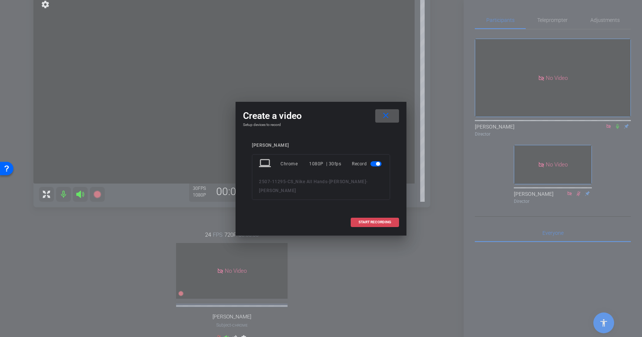
click at [366, 221] on span "START RECORDING" at bounding box center [374, 222] width 33 height 4
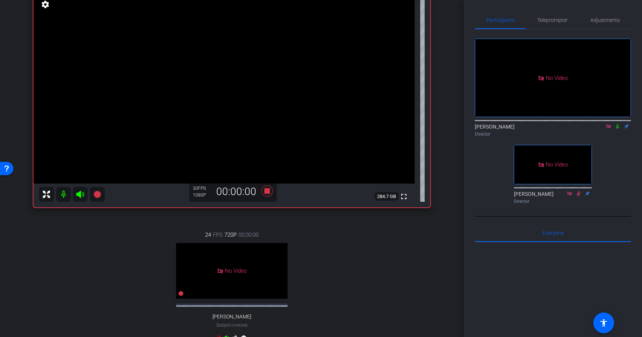
click at [618, 129] on icon at bounding box center [617, 126] width 6 height 5
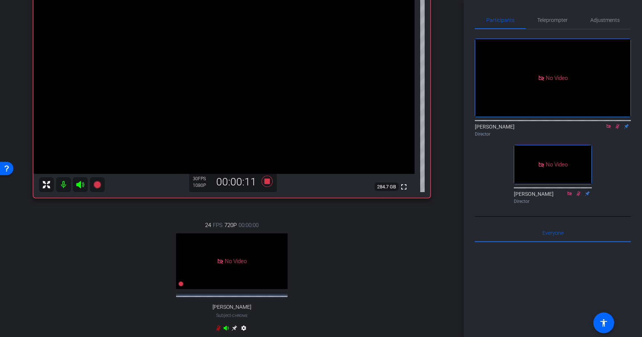
scroll to position [115, 0]
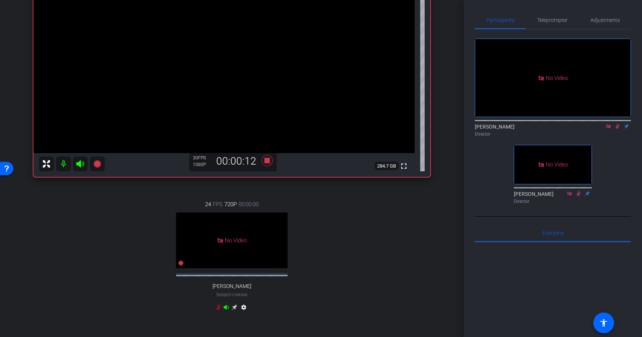
click at [614, 129] on icon at bounding box center [617, 126] width 6 height 5
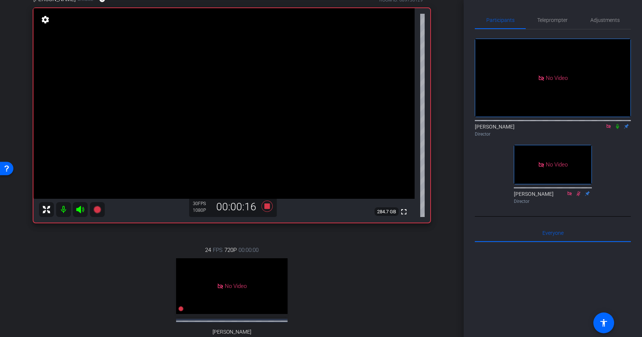
scroll to position [64, 0]
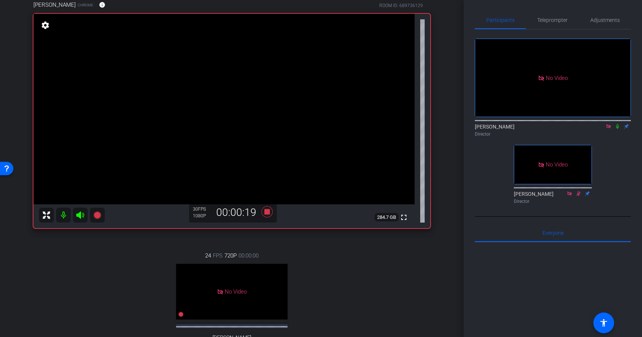
click at [618, 129] on icon at bounding box center [617, 126] width 3 height 5
click at [269, 213] on icon at bounding box center [266, 211] width 11 height 11
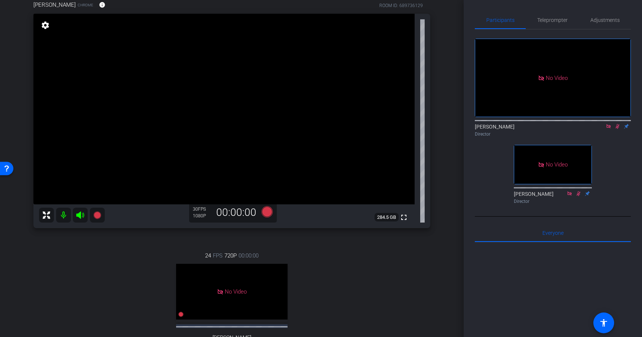
click at [615, 129] on icon at bounding box center [617, 126] width 6 height 5
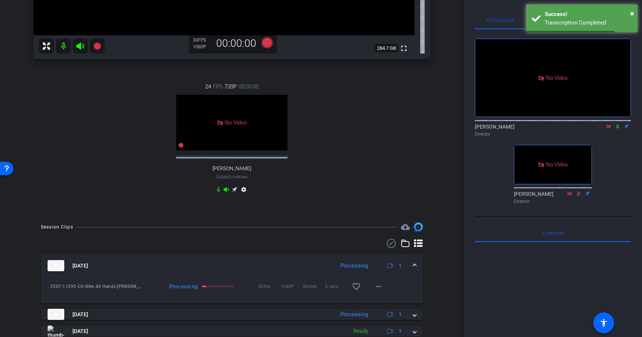
scroll to position [258, 0]
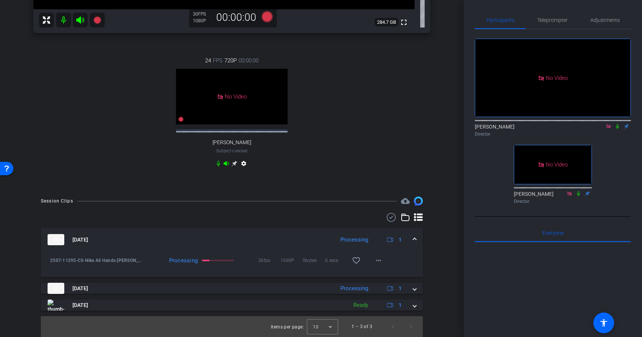
click at [415, 238] on span at bounding box center [414, 240] width 3 height 8
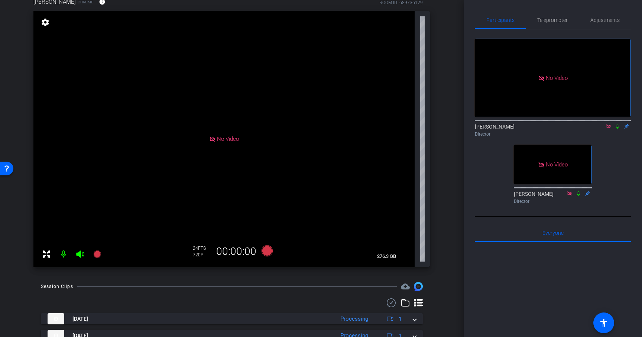
scroll to position [0, 0]
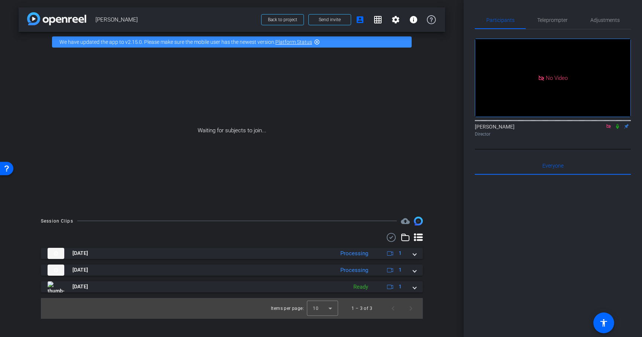
click at [616, 129] on icon at bounding box center [617, 126] width 6 height 5
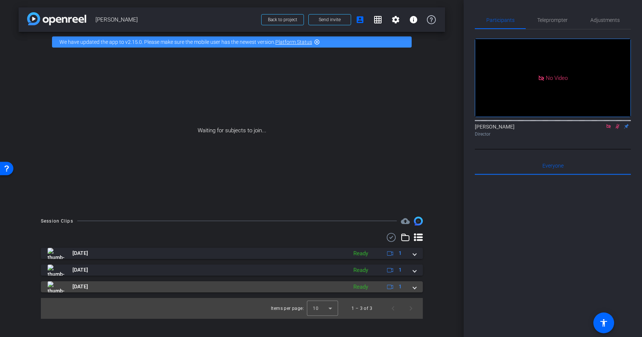
click at [415, 287] on span at bounding box center [414, 287] width 3 height 8
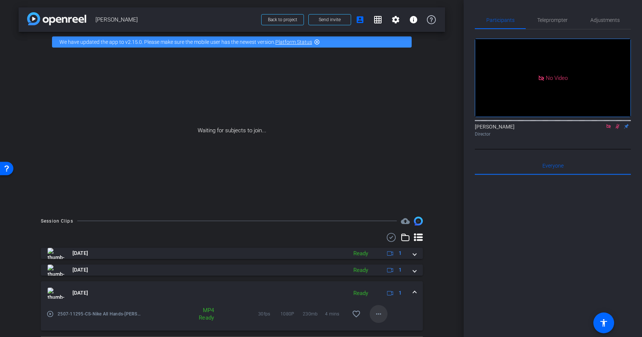
click at [377, 312] on mat-icon "more_horiz" at bounding box center [378, 313] width 9 height 9
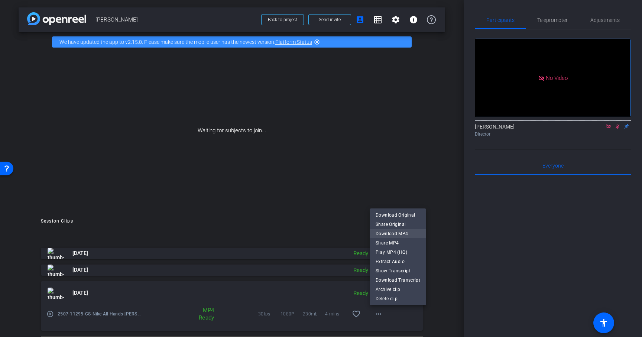
click at [396, 234] on span "Download MP4" at bounding box center [397, 233] width 45 height 9
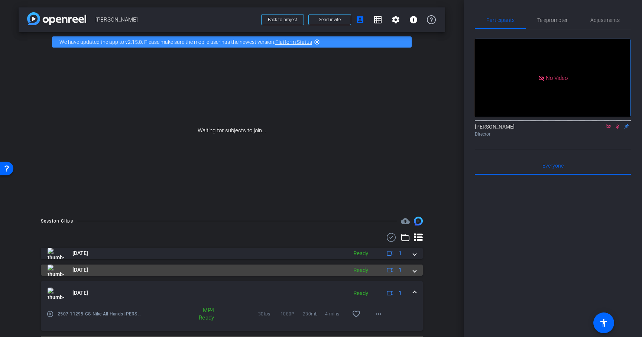
click at [415, 271] on span at bounding box center [414, 270] width 3 height 8
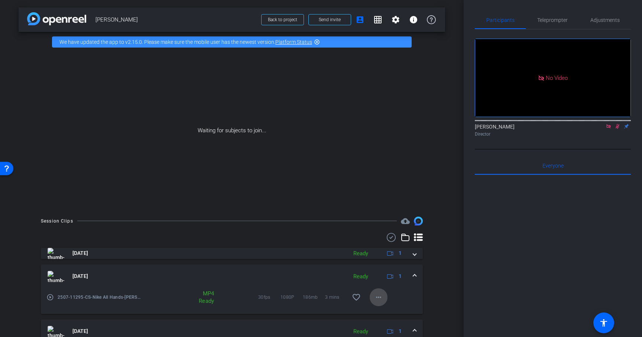
click at [380, 296] on mat-icon "more_horiz" at bounding box center [378, 297] width 9 height 9
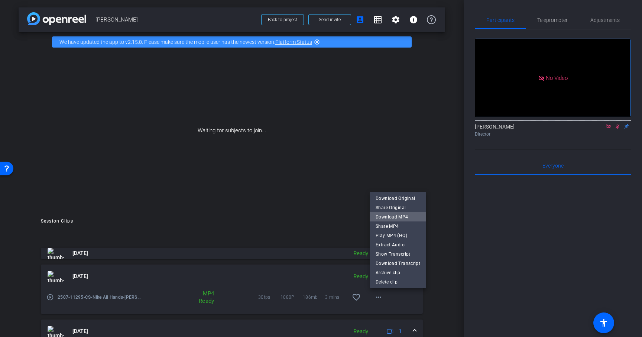
click at [398, 216] on span "Download MP4" at bounding box center [397, 216] width 45 height 9
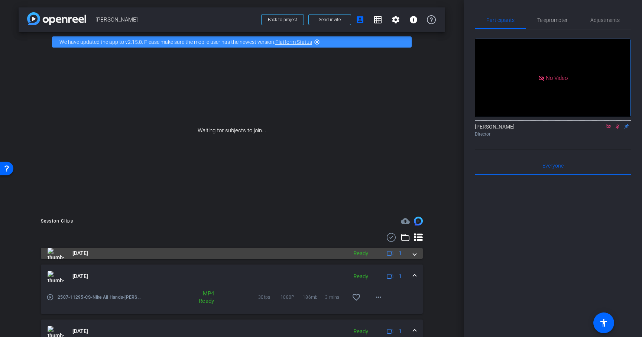
click at [414, 252] on span at bounding box center [414, 253] width 3 height 8
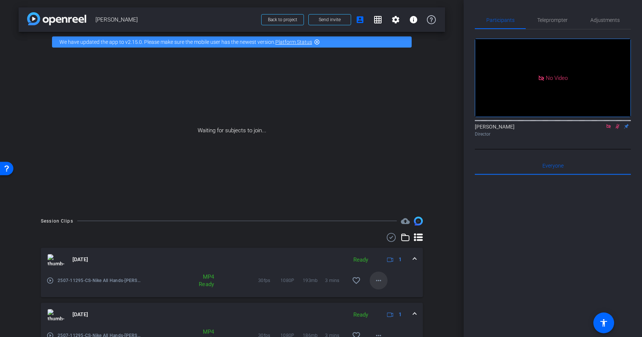
click at [379, 277] on mat-icon "more_horiz" at bounding box center [378, 280] width 9 height 9
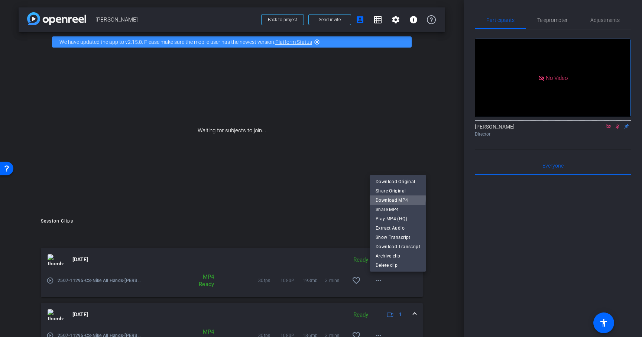
click at [396, 198] on span "Download MP4" at bounding box center [397, 200] width 45 height 9
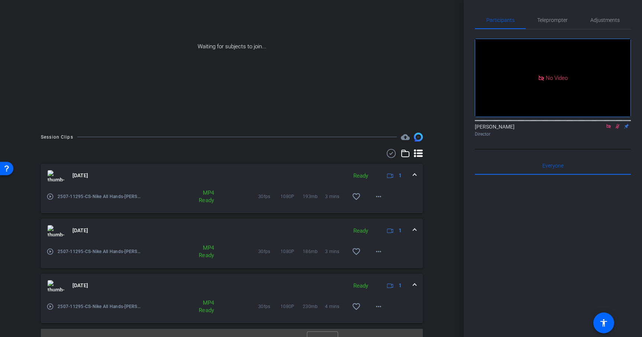
scroll to position [97, 0]
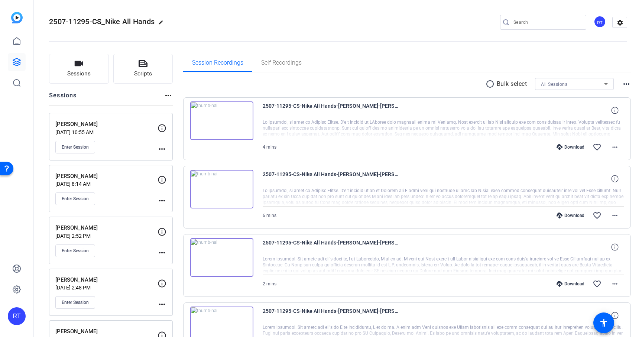
scroll to position [111, 0]
